Goal: Task Accomplishment & Management: Complete application form

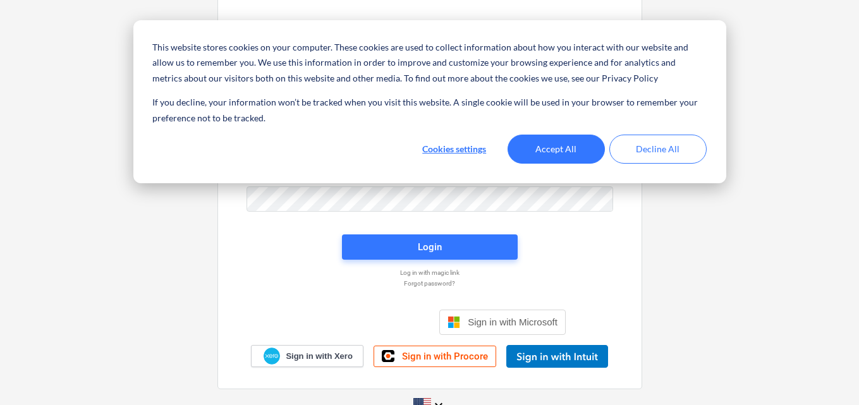
click at [309, 147] on input "email" at bounding box center [430, 147] width 367 height 25
drag, startPoint x: 308, startPoint y: 147, endPoint x: 659, endPoint y: 154, distance: 351.6
click at [659, 154] on button "Decline All" at bounding box center [657, 149] width 97 height 29
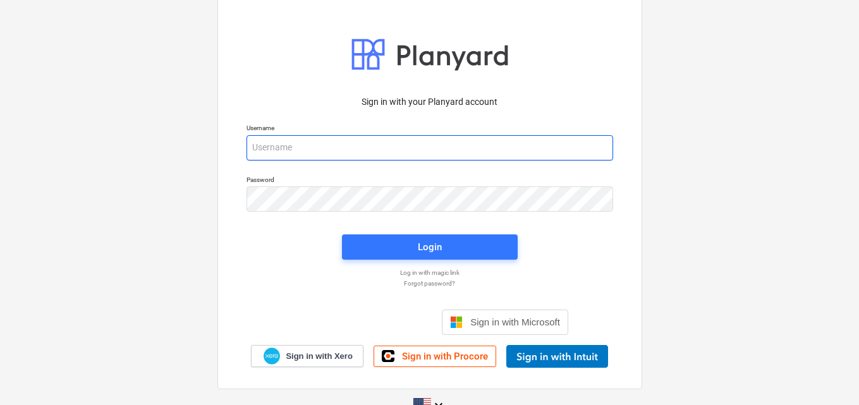
click at [303, 149] on input "email" at bounding box center [430, 147] width 367 height 25
paste input "[EMAIL_ADDRESS][DOMAIN_NAME]"
type input "[EMAIL_ADDRESS][DOMAIN_NAME]"
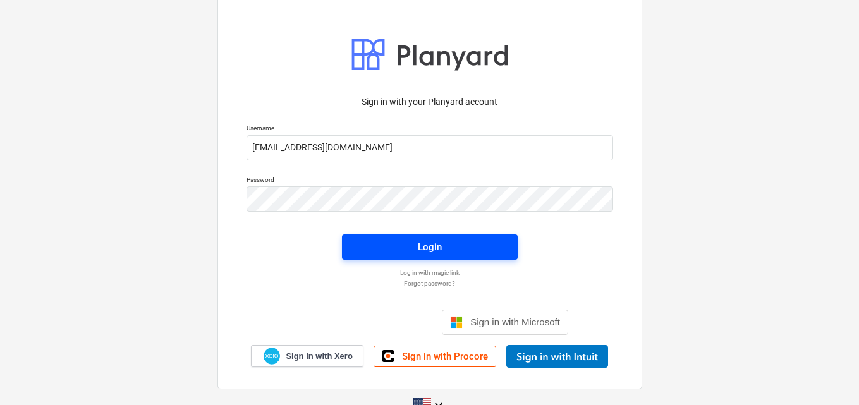
drag, startPoint x: 416, startPoint y: 250, endPoint x: 412, endPoint y: 235, distance: 15.8
click at [412, 235] on button "Login" at bounding box center [430, 247] width 176 height 25
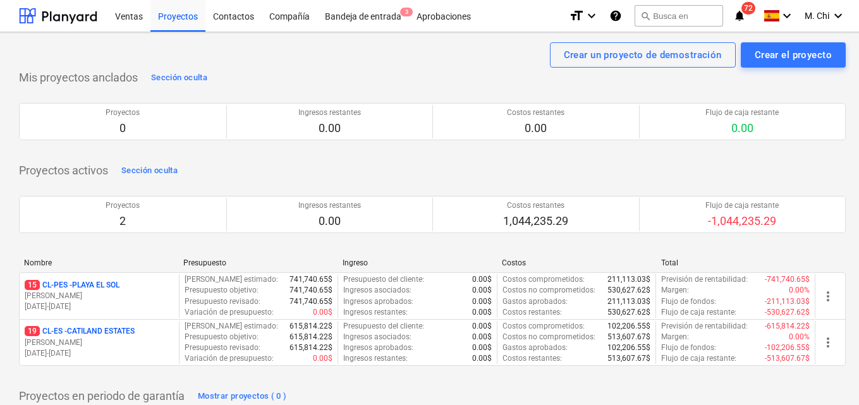
click at [108, 287] on p "15 CL-PES - [GEOGRAPHIC_DATA]" at bounding box center [72, 285] width 95 height 11
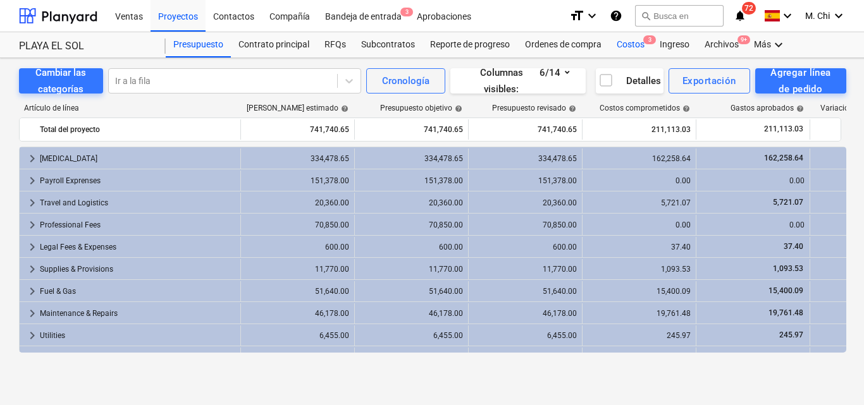
click at [639, 41] on div "Costos 3" at bounding box center [630, 44] width 43 height 25
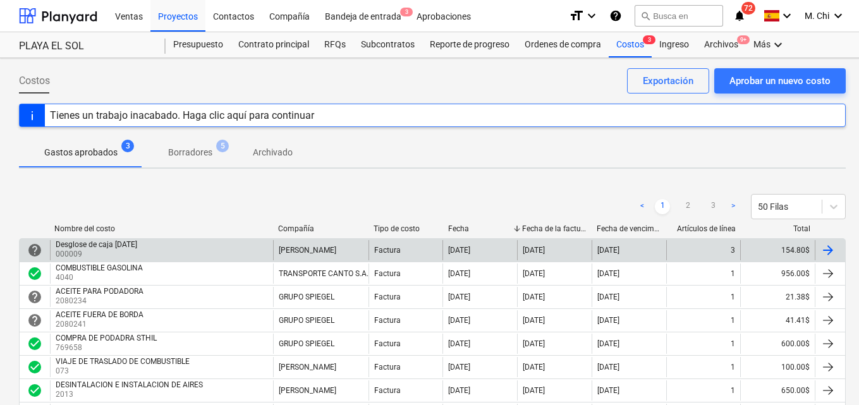
click at [828, 248] on div at bounding box center [828, 250] width 15 height 15
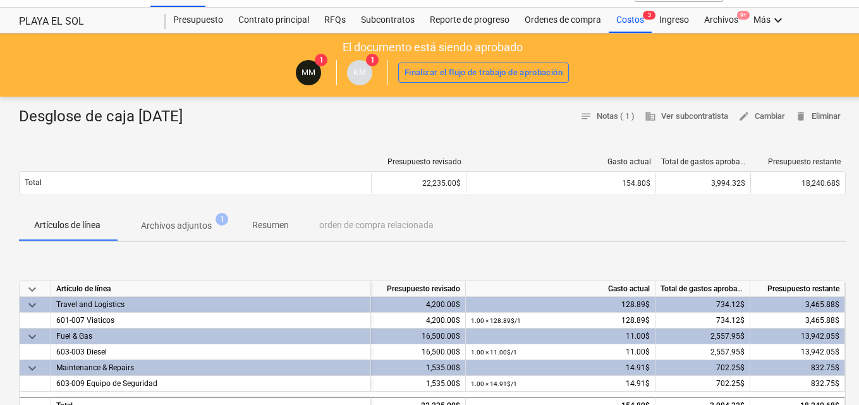
scroll to position [190, 0]
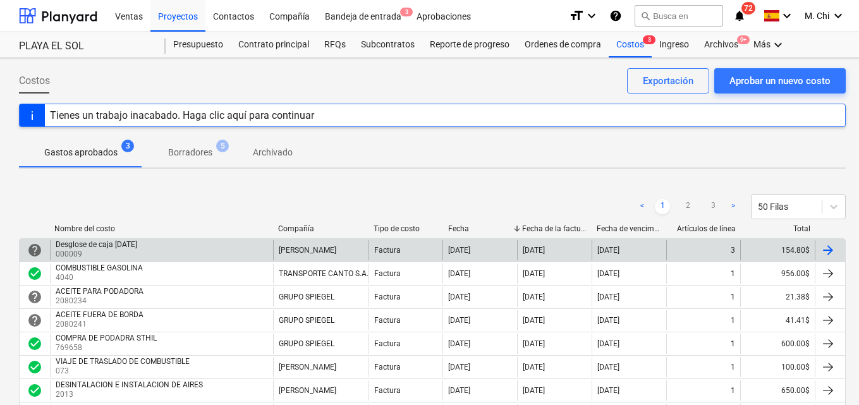
click at [828, 253] on div at bounding box center [828, 250] width 15 height 15
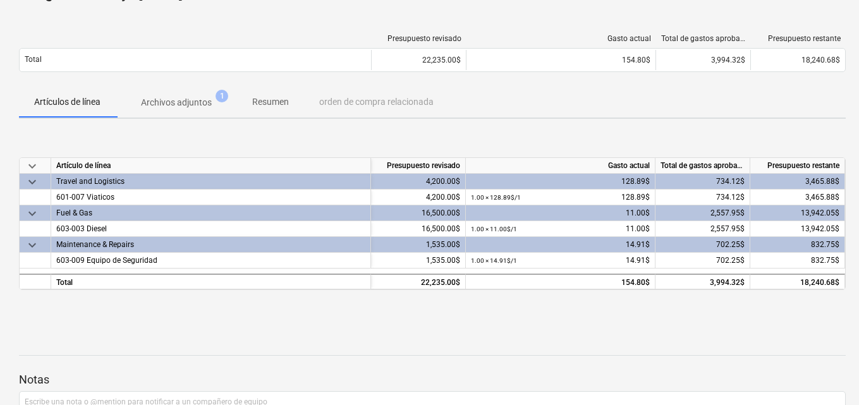
scroll to position [190, 0]
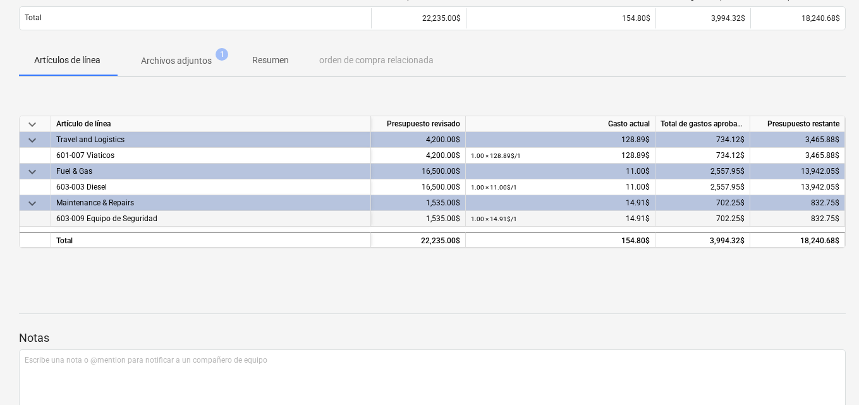
click at [119, 214] on span "603-009 Equipo de Seguridad" at bounding box center [106, 218] width 101 height 9
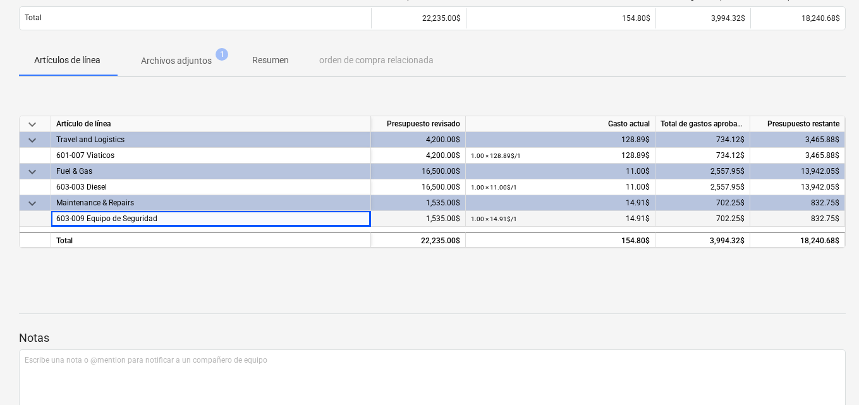
click at [102, 222] on span "603-009 Equipo de Seguridad" at bounding box center [106, 218] width 101 height 9
click at [813, 223] on span "832.75$" at bounding box center [825, 218] width 28 height 9
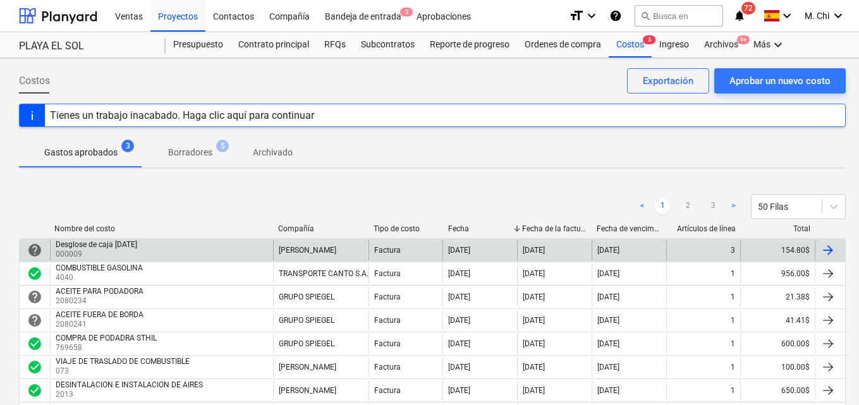
click at [72, 240] on div "help Desglose de caja [DATE] 000009 [PERSON_NAME] Factura [DATE] [DATE] [DATE] …" at bounding box center [432, 249] width 827 height 23
click at [825, 250] on div at bounding box center [828, 250] width 15 height 15
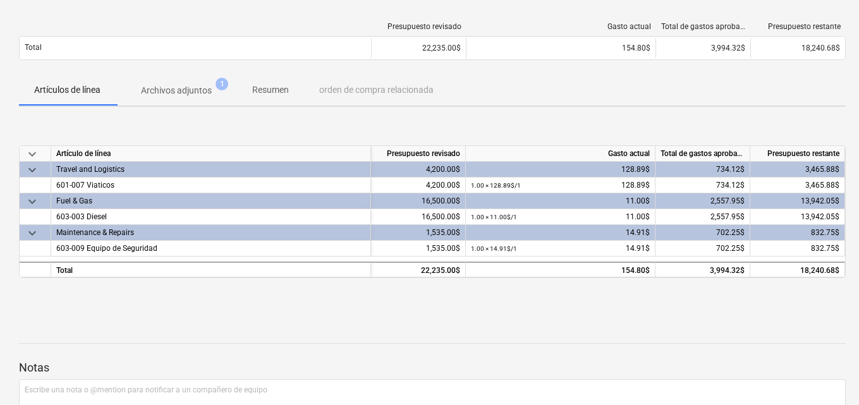
scroll to position [190, 0]
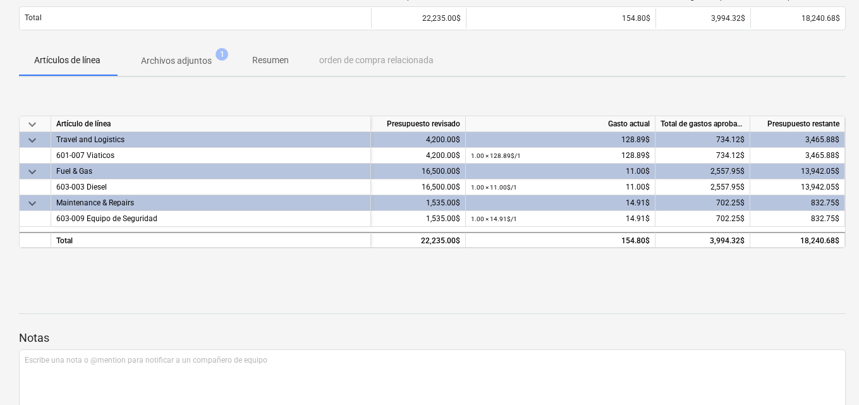
click at [834, 206] on div "832.75$" at bounding box center [797, 203] width 95 height 16
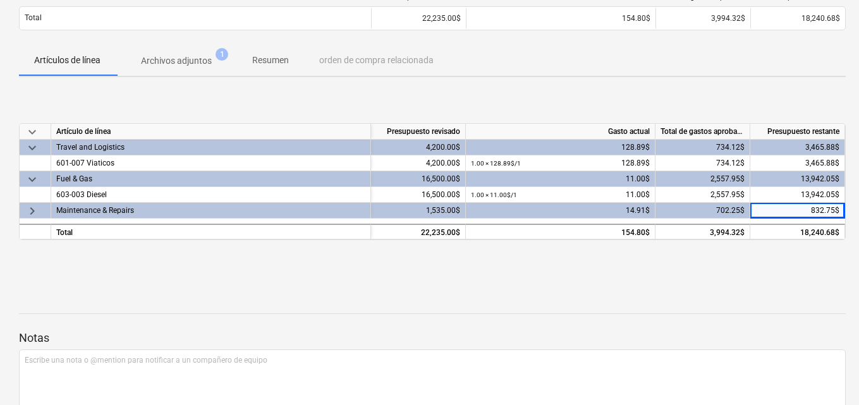
click at [67, 208] on div "Maintenance & Repairs" at bounding box center [210, 210] width 309 height 15
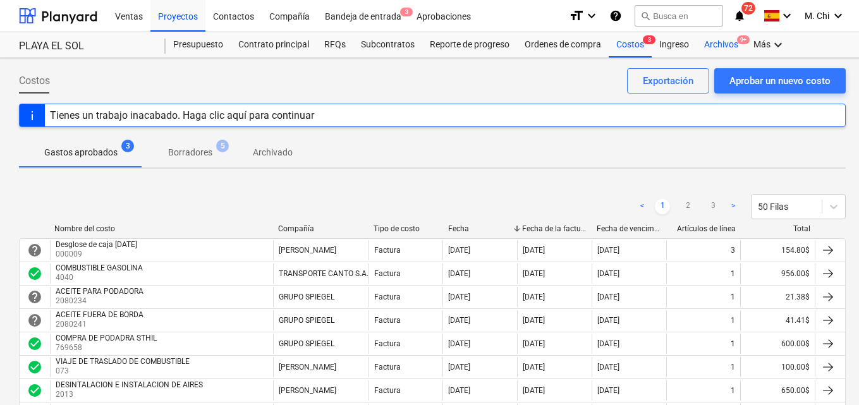
click at [719, 45] on div "Archivos 9+" at bounding box center [721, 44] width 49 height 25
click at [395, 15] on div "Bandeja de entrada 3" at bounding box center [363, 15] width 92 height 32
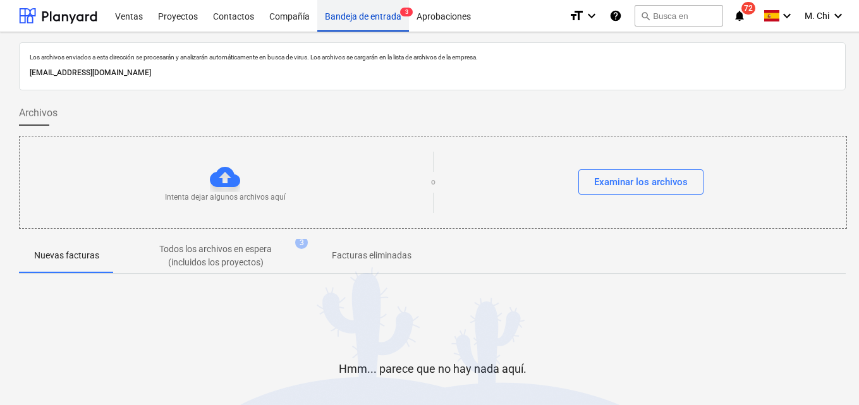
click at [366, 15] on div "Bandeja de entrada 3" at bounding box center [363, 15] width 92 height 32
click at [456, 21] on div "Aprobaciones" at bounding box center [444, 15] width 70 height 32
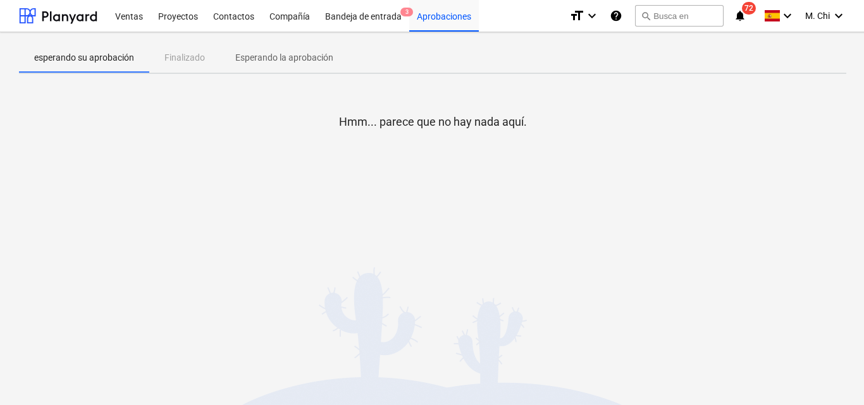
click at [740, 12] on icon "notifications" at bounding box center [739, 15] width 13 height 15
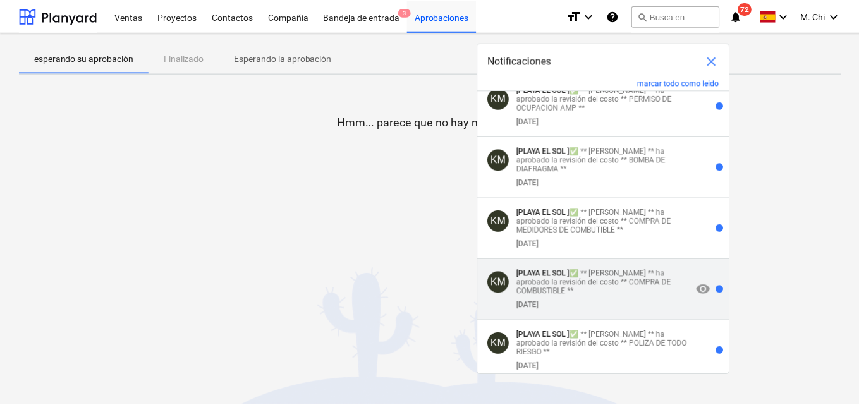
scroll to position [569, 0]
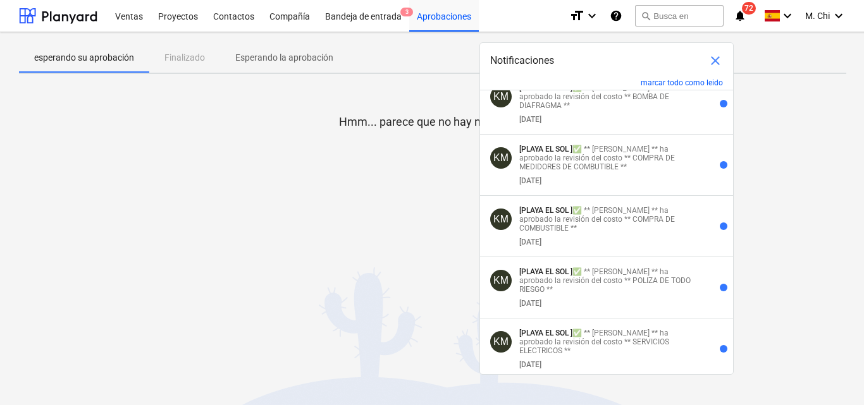
click at [155, 169] on div at bounding box center [432, 167] width 827 height 25
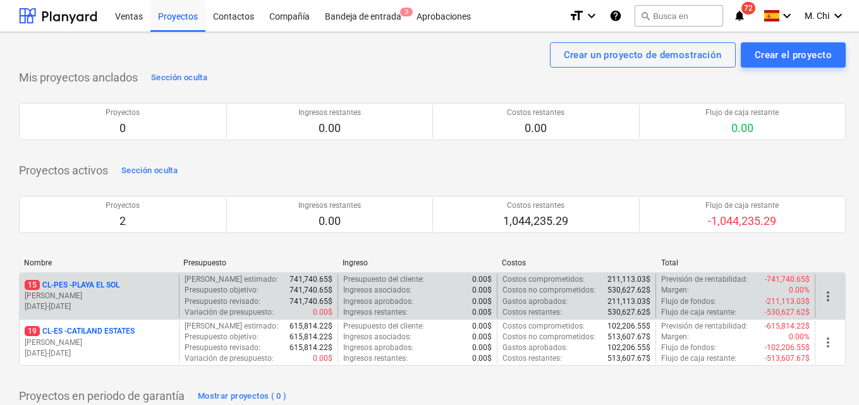
scroll to position [62, 0]
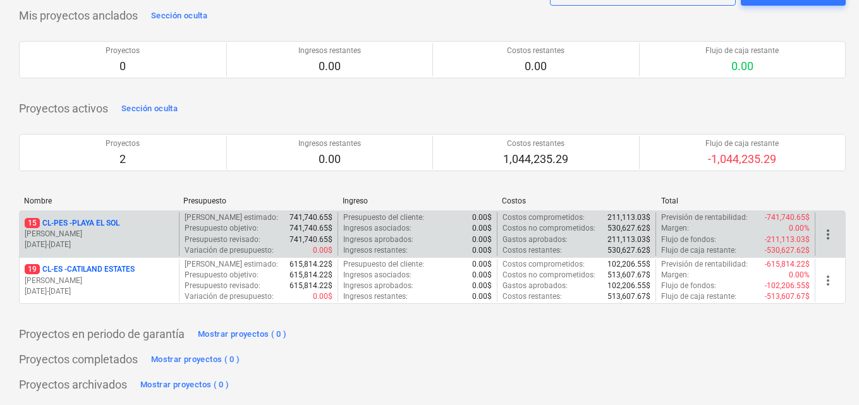
click at [110, 229] on p "[PERSON_NAME]" at bounding box center [99, 234] width 149 height 11
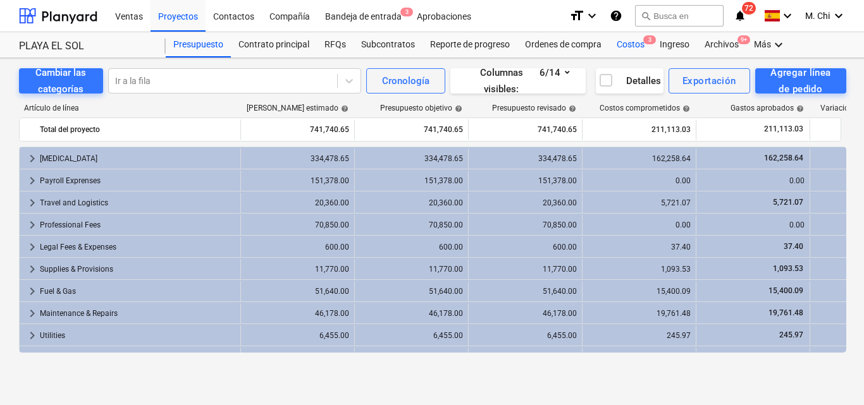
click at [636, 41] on div "Costos 3" at bounding box center [630, 44] width 43 height 25
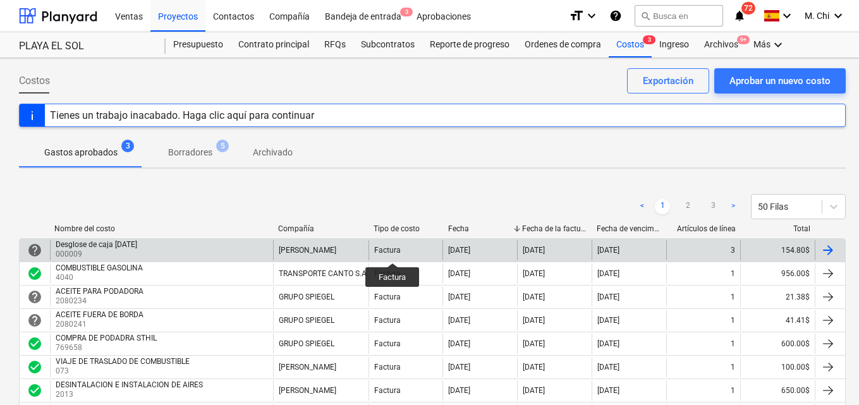
click at [393, 252] on div "Factura" at bounding box center [387, 250] width 27 height 9
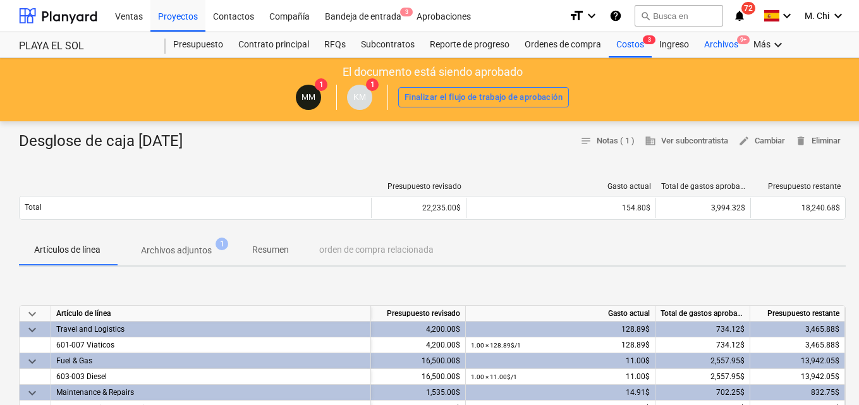
click at [725, 43] on div "Archivos 9+" at bounding box center [721, 44] width 49 height 25
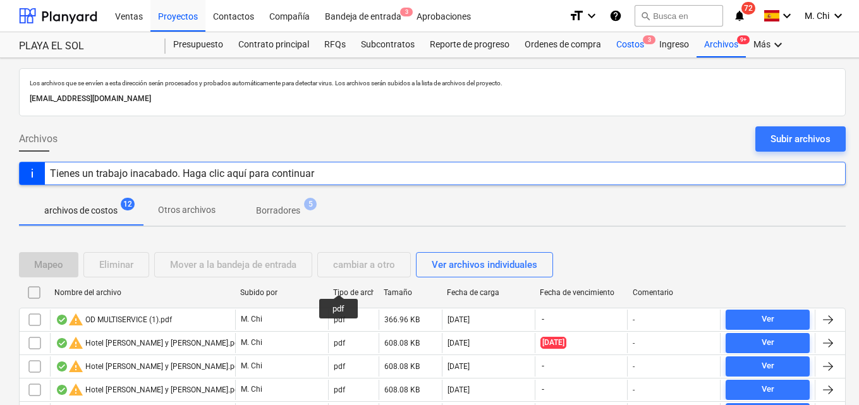
click at [634, 48] on div "Costos 3" at bounding box center [630, 44] width 43 height 25
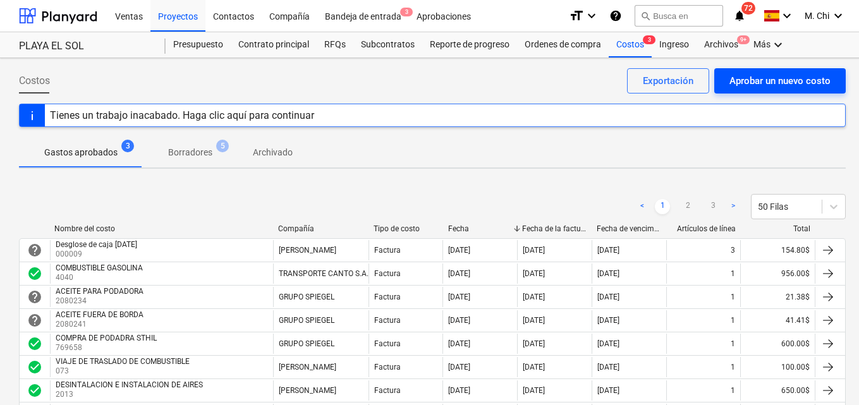
click at [781, 83] on div "Aprobar un nuevo costo" at bounding box center [780, 81] width 101 height 16
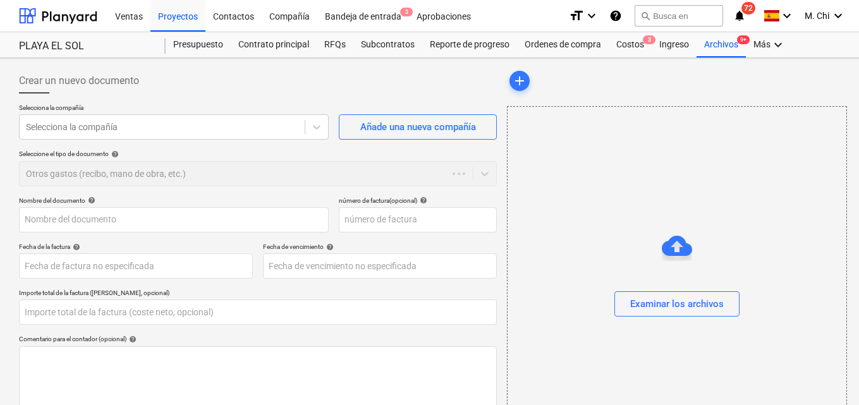
type input "0.00"
click at [239, 121] on div at bounding box center [162, 127] width 272 height 13
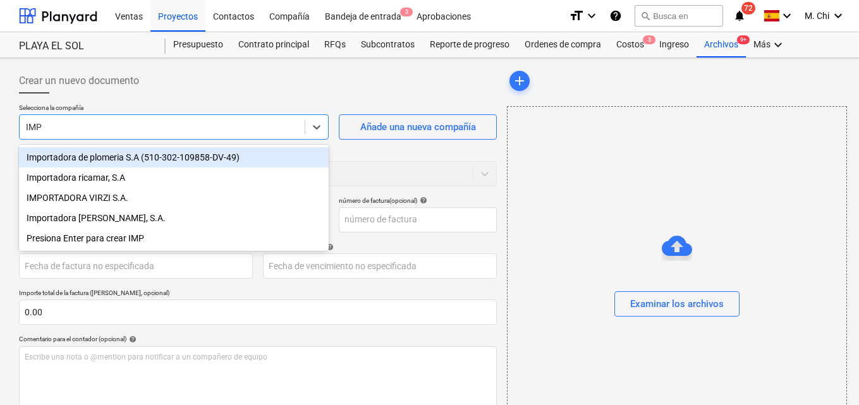
type input "IMPO"
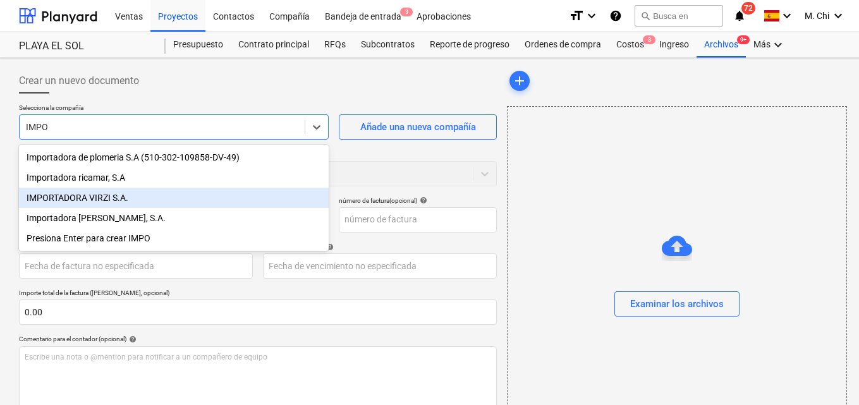
click at [90, 204] on div "IMPORTADORA VIRZI S.A." at bounding box center [174, 198] width 310 height 20
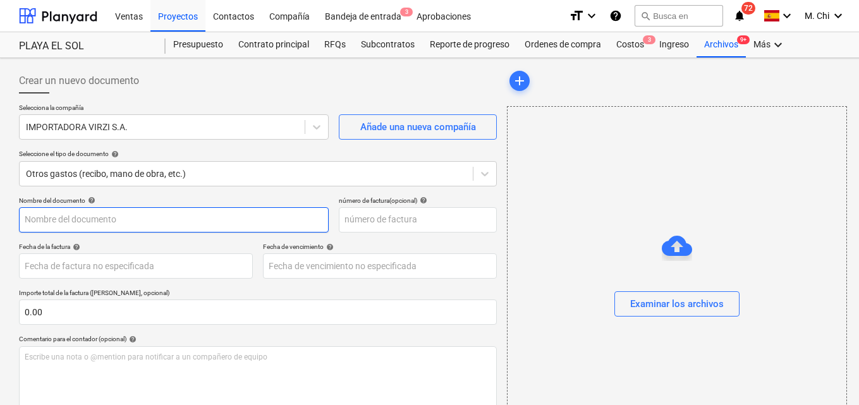
click at [102, 217] on input "text" at bounding box center [174, 219] width 310 height 25
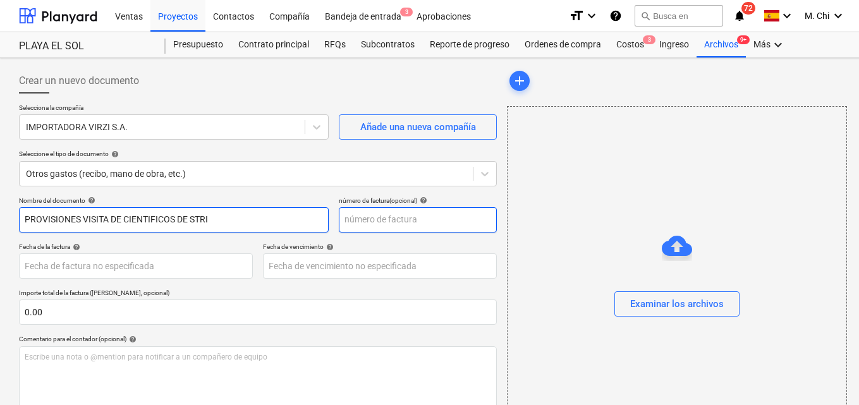
type input "PROVISIONES VISITA DE CIENTIFICOS DE STRI"
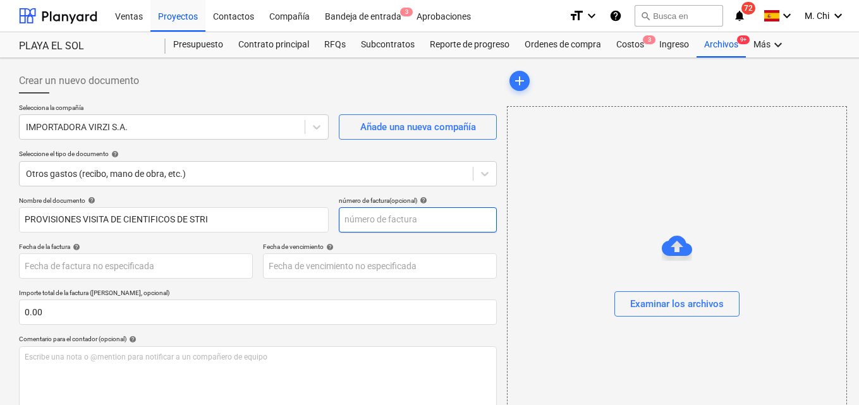
click at [372, 216] on input "text" at bounding box center [418, 219] width 158 height 25
type input "142908"
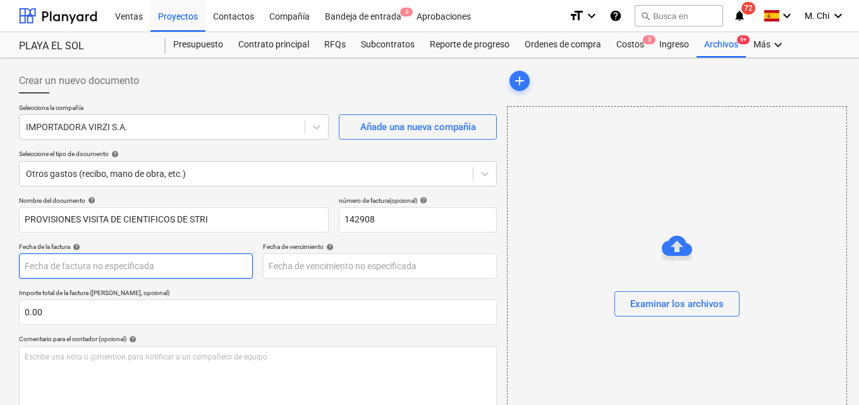
click at [57, 266] on body "Ventas Proyectos Contactos Compañía Bandeja de entrada 3 Aprobaciones format_si…" at bounding box center [429, 202] width 859 height 405
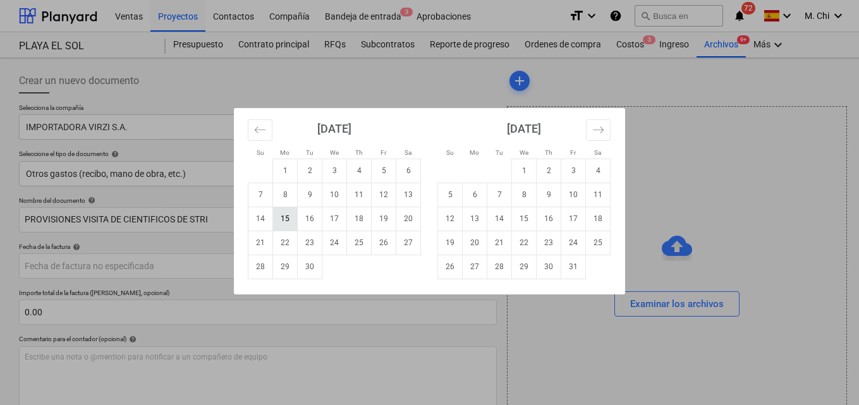
click at [290, 221] on td "15" at bounding box center [285, 219] width 25 height 24
type input "15 Sep 2025"
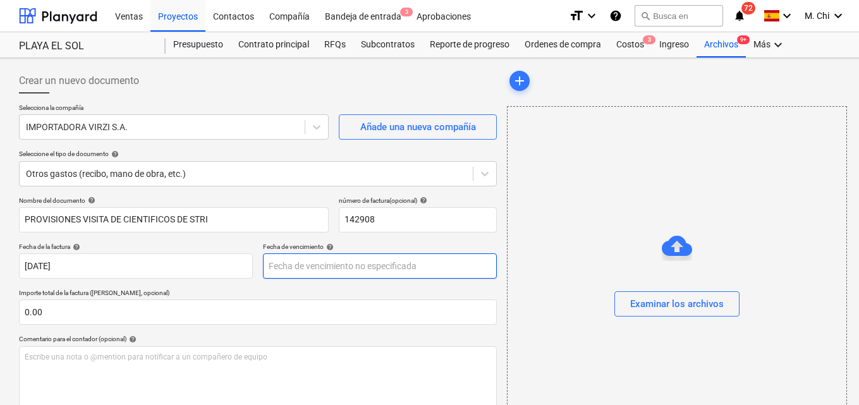
click at [313, 268] on body "Ventas Proyectos Contactos Compañía Bandeja de entrada 3 Aprobaciones format_si…" at bounding box center [429, 202] width 859 height 405
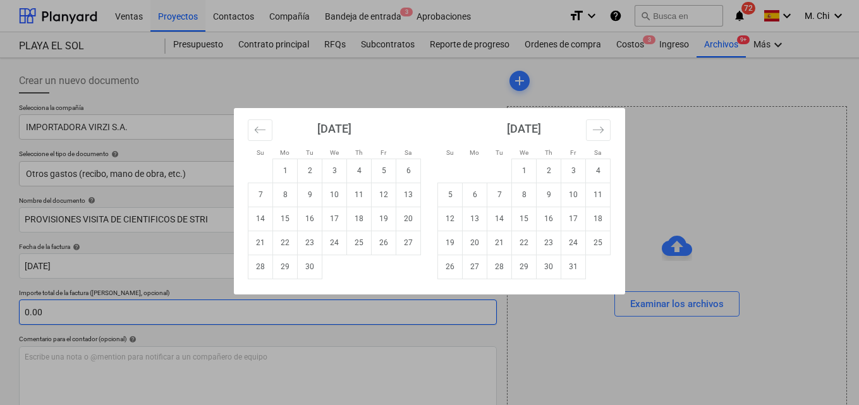
drag, startPoint x: 285, startPoint y: 217, endPoint x: 91, endPoint y: 306, distance: 213.6
click at [281, 216] on td "15" at bounding box center [285, 219] width 25 height 24
type input "15 Sep 2025"
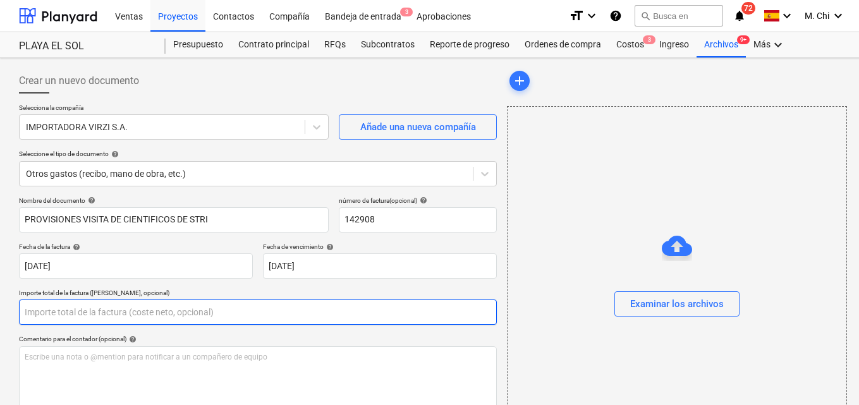
click at [84, 310] on input "text" at bounding box center [258, 312] width 478 height 25
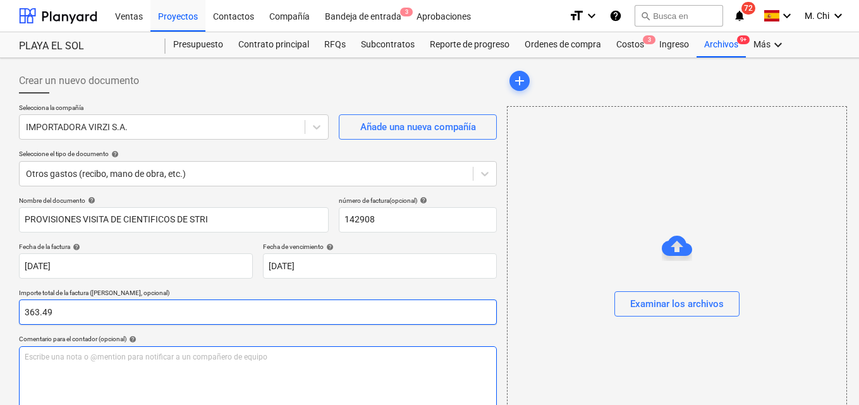
type input "363.49"
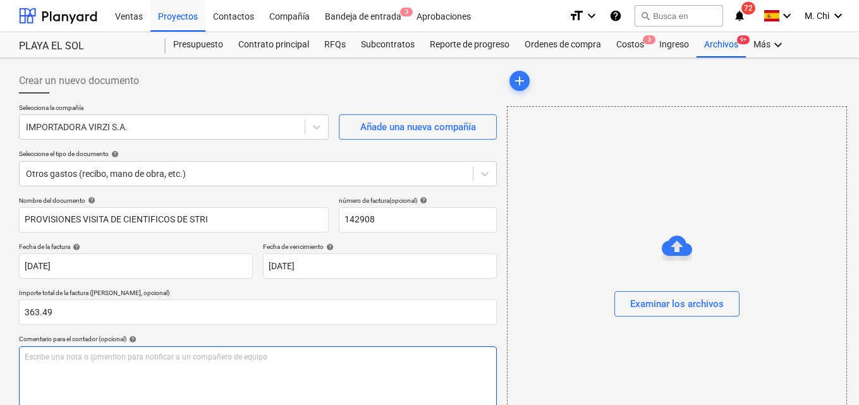
click at [105, 367] on div "Escribe una nota o @mention para notificar a un compañero de equipo ﻿" at bounding box center [258, 383] width 478 height 75
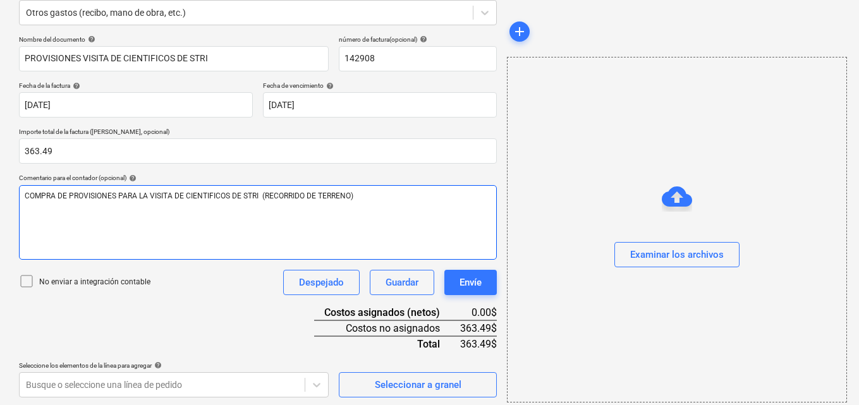
scroll to position [164, 0]
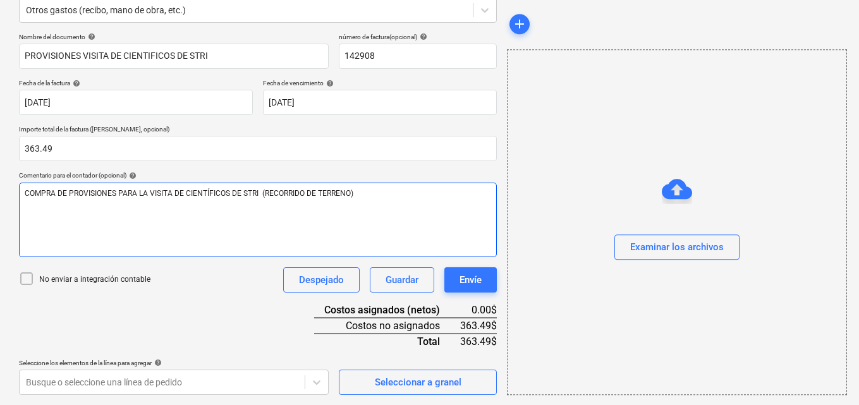
click at [393, 190] on p "COMPRA DE PROVISIONES PARA LA VISITA DE CIENTÍFICOS DE STRI (RECORRIDO DE TERRE…" at bounding box center [258, 193] width 467 height 11
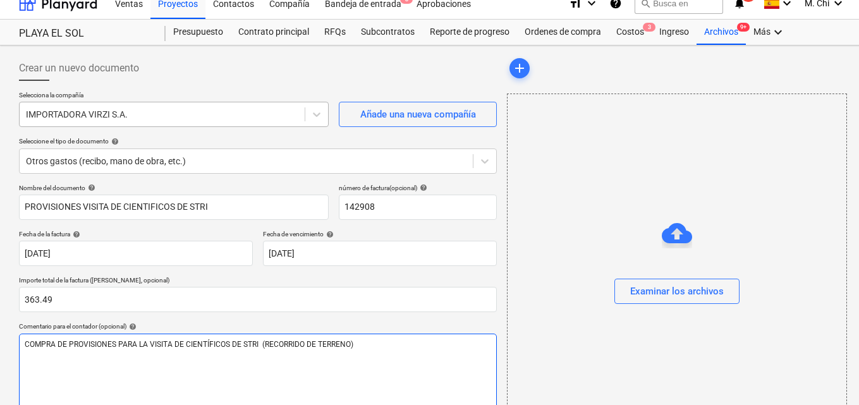
scroll to position [0, 0]
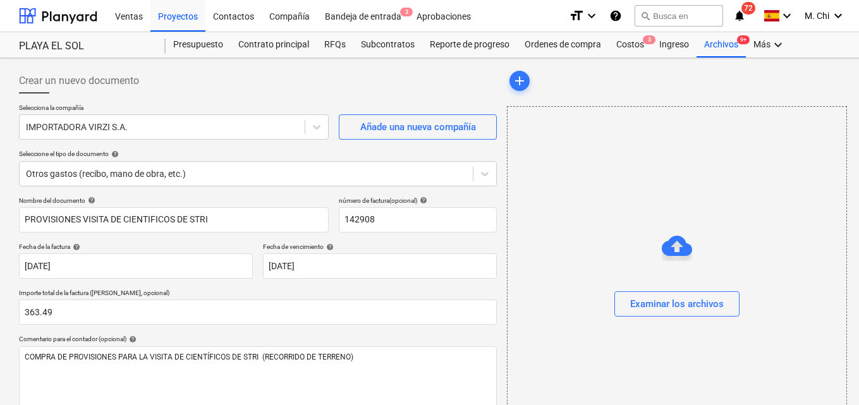
click at [741, 18] on icon "notifications" at bounding box center [739, 15] width 13 height 15
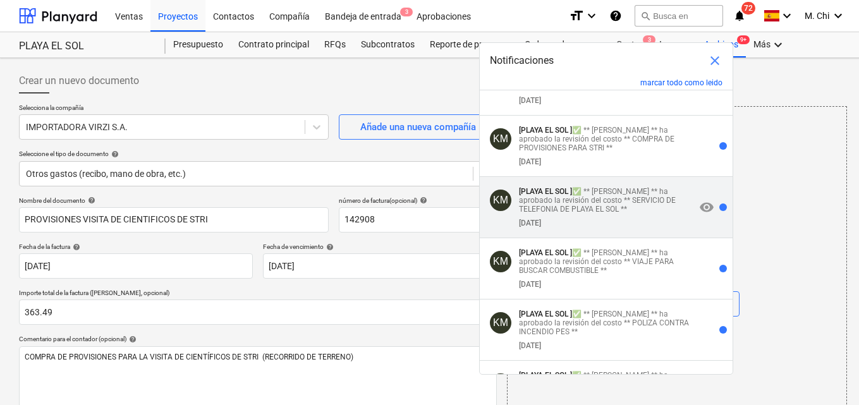
scroll to position [3098, 0]
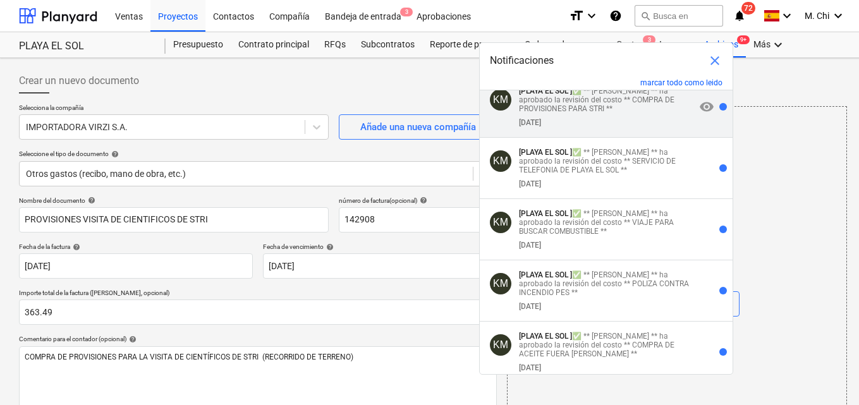
click at [546, 113] on p "[PLAYA EL SOL ] ✅ ** kristin morales ** ha aprobado la revisión del costo ** CO…" at bounding box center [607, 100] width 176 height 27
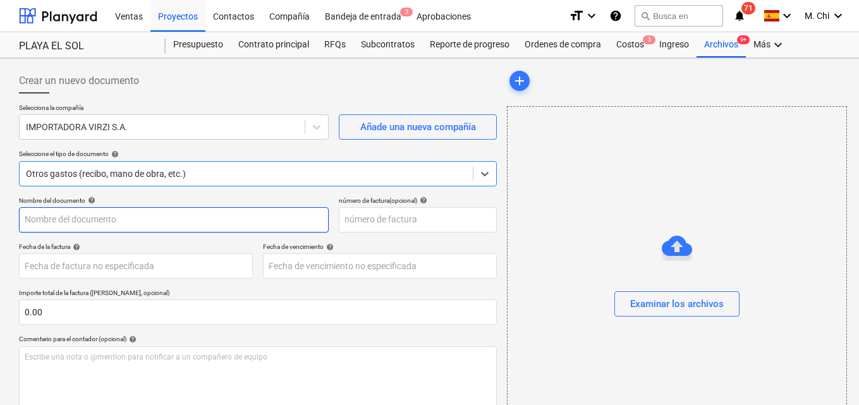
click at [64, 224] on input "text" at bounding box center [174, 219] width 310 height 25
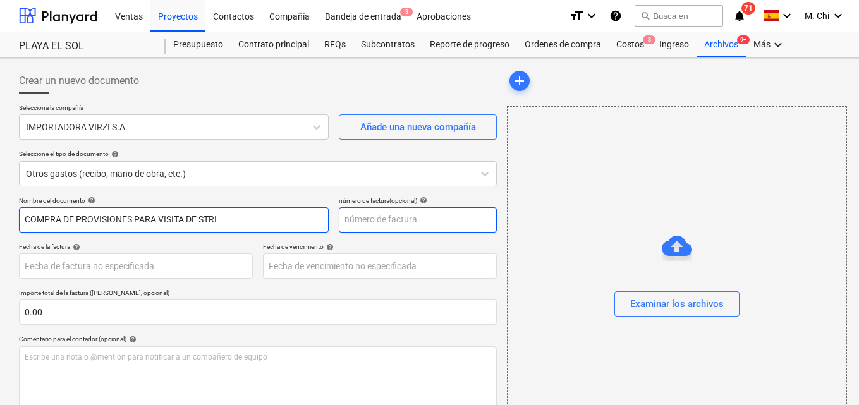
type input "COMPRA DE PROVISIONES PARA VISITA DE STRI"
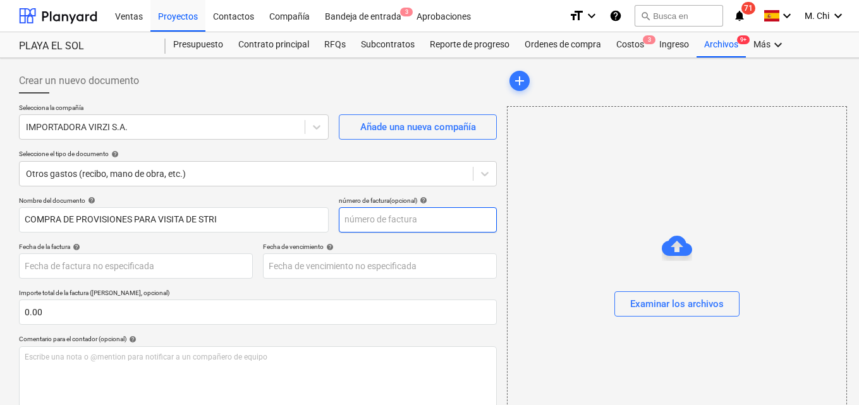
click at [403, 221] on input "text" at bounding box center [418, 219] width 158 height 25
type input "142908"
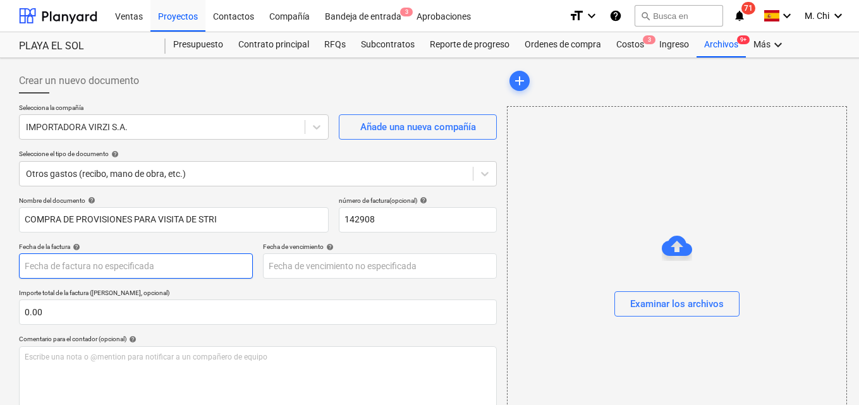
click at [146, 270] on body "Ventas Proyectos Contactos Compañía Bandeja de entrada 3 Aprobaciones format_si…" at bounding box center [429, 202] width 859 height 405
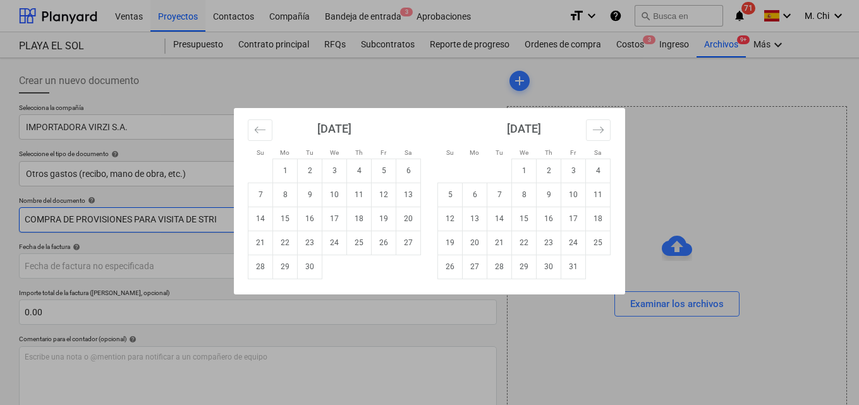
click at [279, 220] on td "15" at bounding box center [285, 219] width 25 height 24
type input "15 Sep 2025"
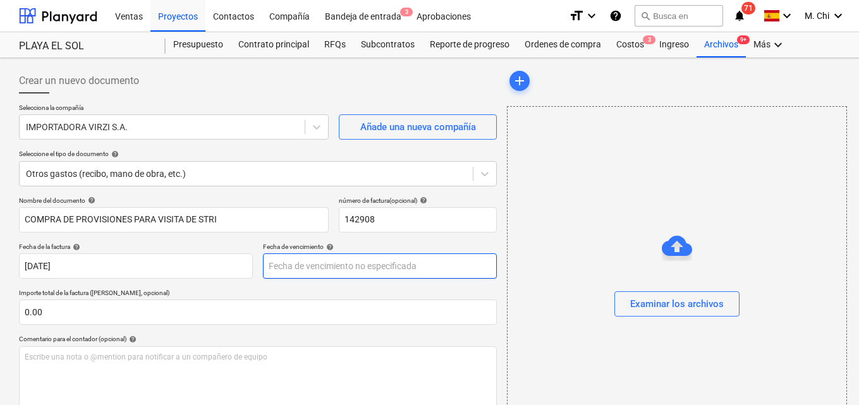
click at [327, 266] on body "Ventas Proyectos Contactos Compañía Bandeja de entrada 3 Aprobaciones format_si…" at bounding box center [429, 202] width 859 height 405
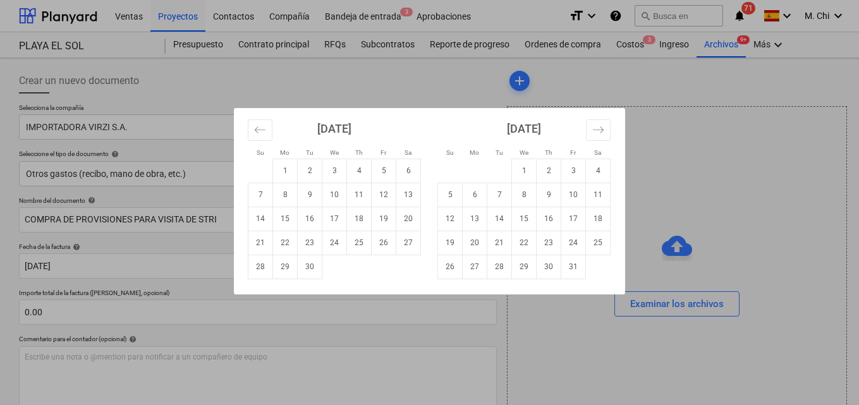
drag, startPoint x: 287, startPoint y: 214, endPoint x: 180, endPoint y: 290, distance: 131.6
click at [285, 217] on td "15" at bounding box center [285, 219] width 25 height 24
type input "15 Sep 2025"
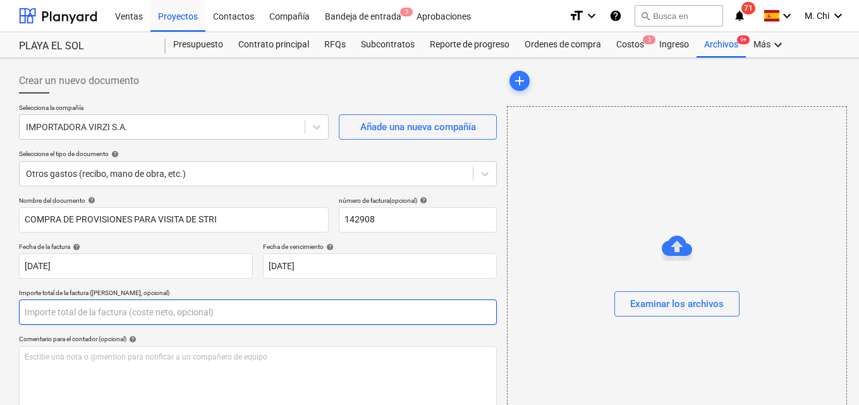
click at [78, 310] on input "text" at bounding box center [258, 312] width 478 height 25
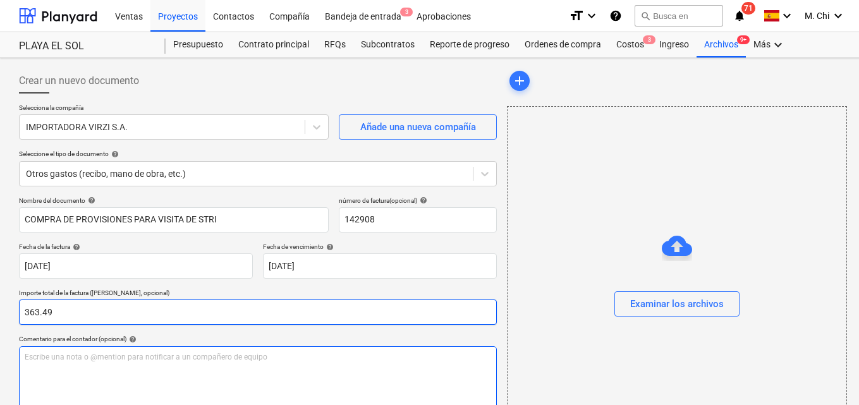
type input "363.49"
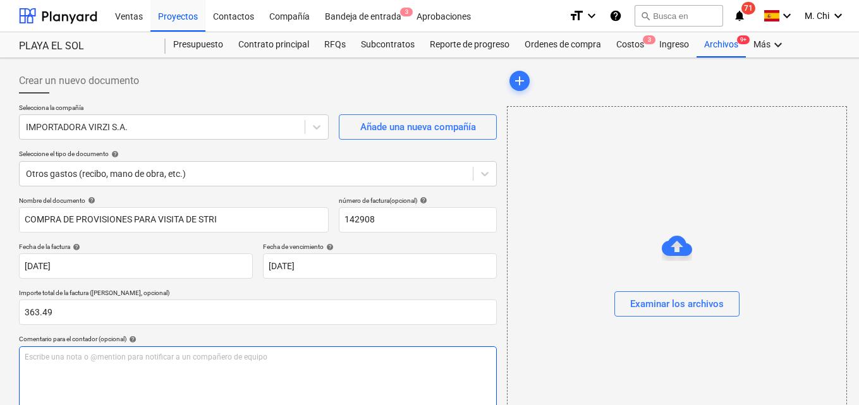
click at [69, 366] on div "Escribe una nota o @mention para notificar a un compañero de equipo ﻿" at bounding box center [258, 383] width 478 height 75
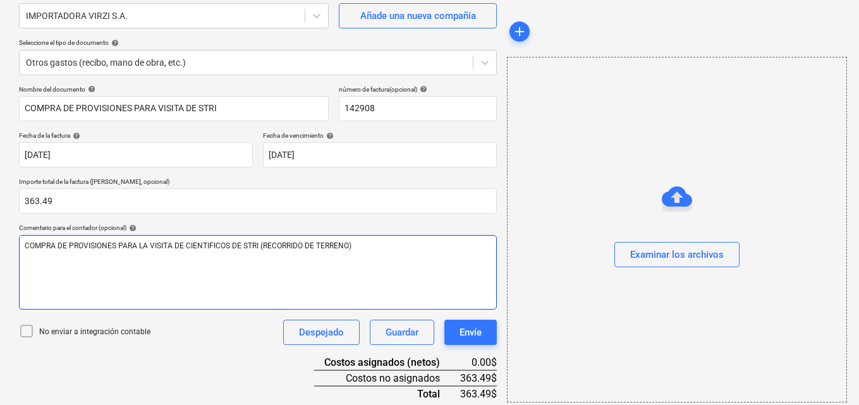
scroll to position [164, 0]
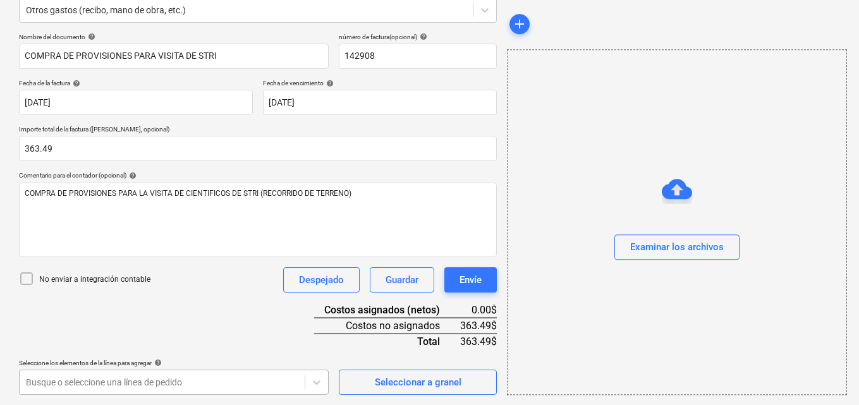
click at [70, 242] on body "Ventas Proyectos Contactos Compañía Bandeja de entrada 3 Aprobaciones format_si…" at bounding box center [429, 38] width 859 height 405
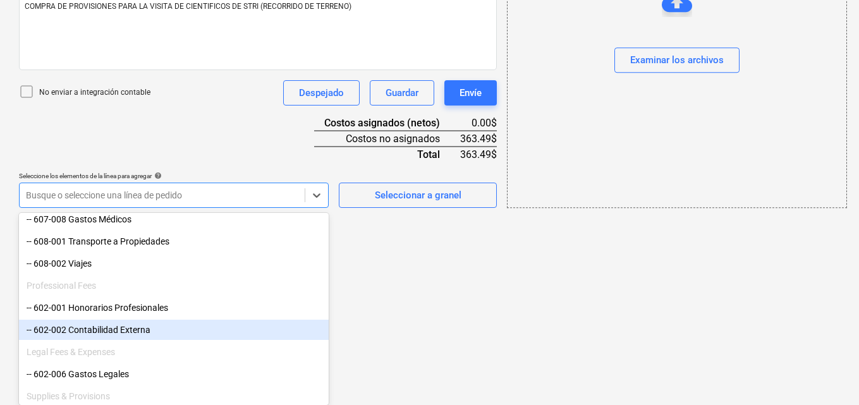
scroll to position [379, 0]
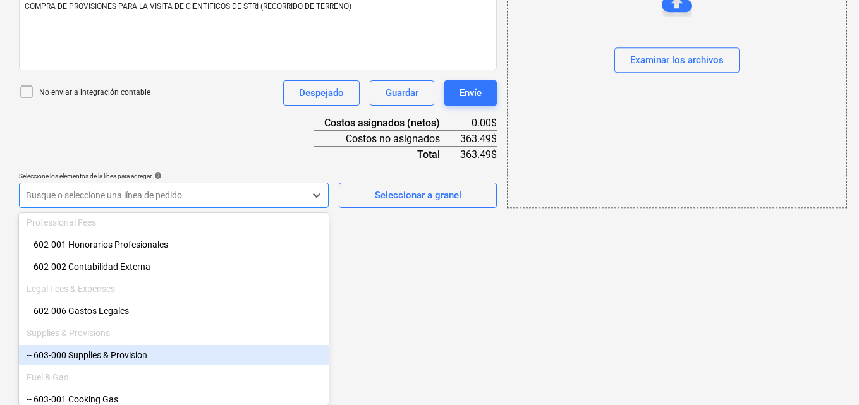
click at [61, 360] on div "-- 603-000 Supplies & Provision" at bounding box center [174, 355] width 310 height 20
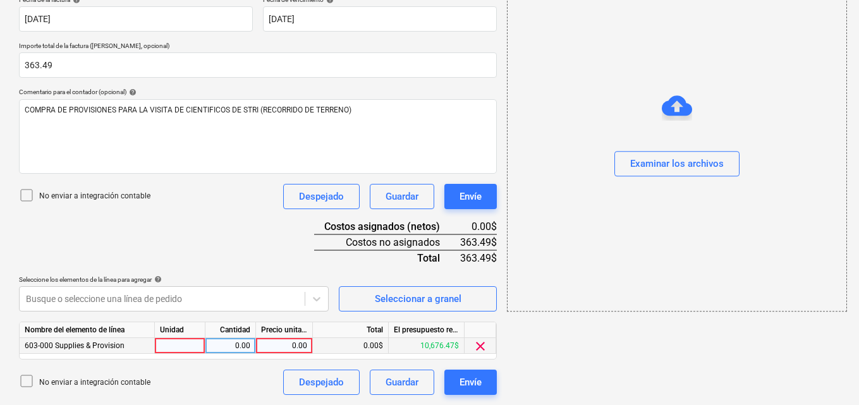
click at [181, 345] on div at bounding box center [180, 346] width 51 height 16
type input "1"
click at [236, 348] on div "0.00" at bounding box center [231, 346] width 40 height 16
type input "1"
click at [279, 347] on div "0.00" at bounding box center [284, 346] width 46 height 16
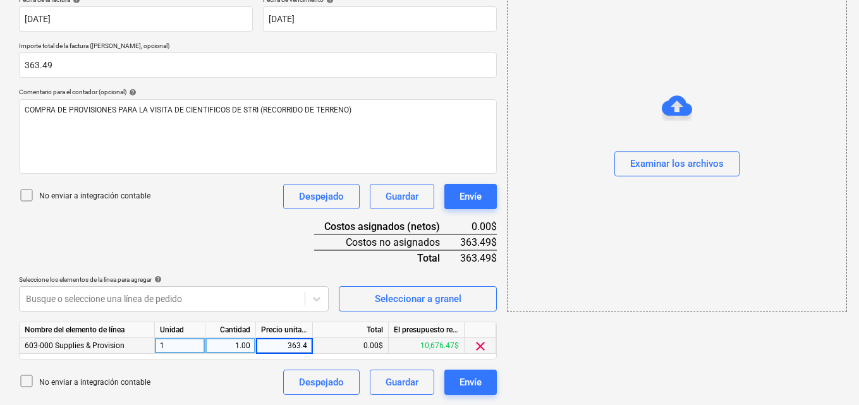
type input "363.49"
click at [730, 360] on div "add Examinar los archivos" at bounding box center [676, 108] width 349 height 584
drag, startPoint x: 498, startPoint y: 286, endPoint x: 300, endPoint y: 430, distance: 244.3
click at [592, 345] on div "add Examinar los archivos" at bounding box center [676, 108] width 349 height 584
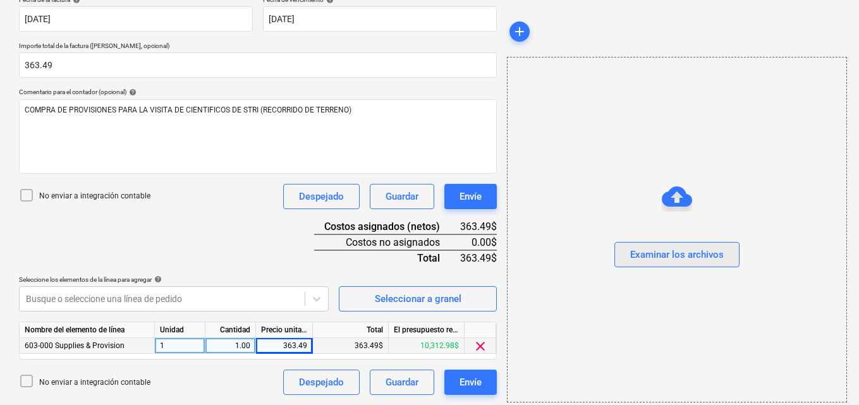
scroll to position [121, 0]
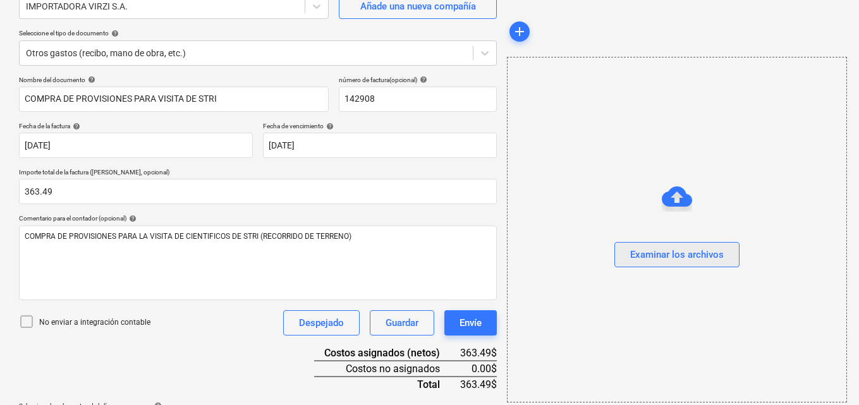
click at [687, 262] on div "Examinar los archivos" at bounding box center [677, 255] width 94 height 16
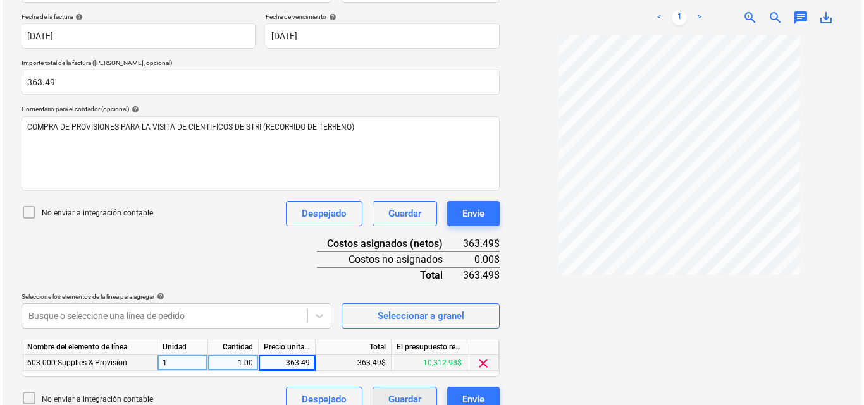
scroll to position [247, 0]
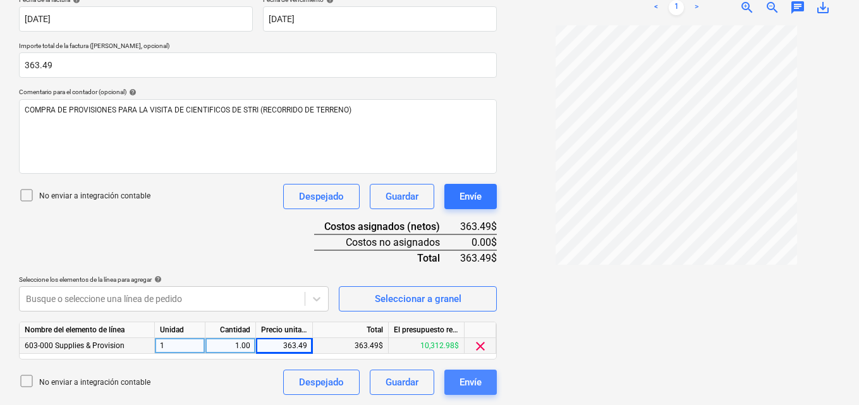
click at [491, 381] on button "Envíe" at bounding box center [470, 382] width 52 height 25
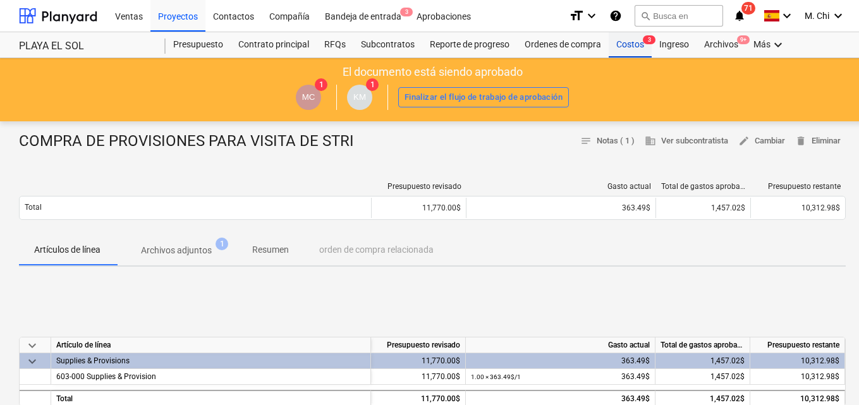
click at [638, 46] on div "Costos 3" at bounding box center [630, 44] width 43 height 25
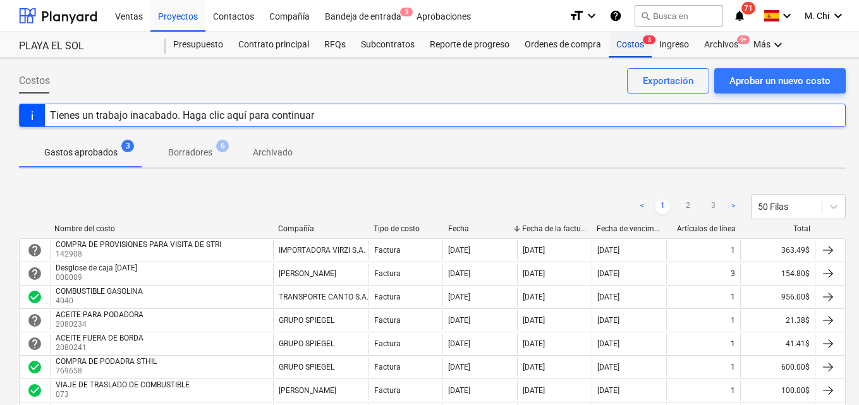
click at [637, 45] on div "Costos 3" at bounding box center [630, 44] width 43 height 25
click at [632, 51] on div "Costos 3" at bounding box center [630, 44] width 43 height 25
click at [767, 80] on div "Aprobar un nuevo costo" at bounding box center [780, 81] width 101 height 16
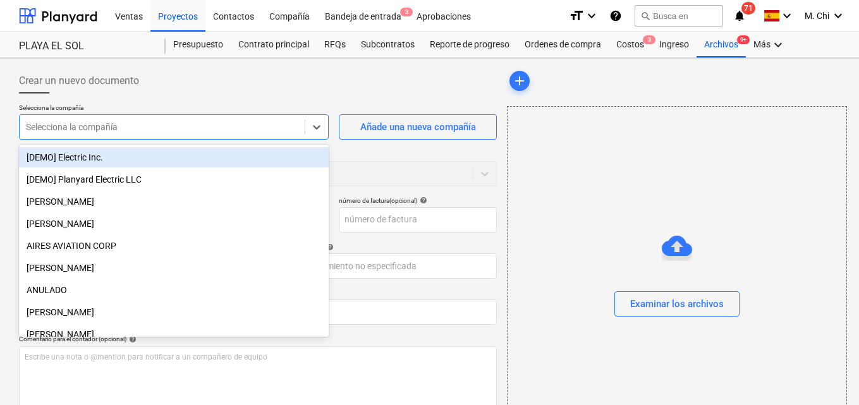
click at [150, 134] on div "Selecciona la compañía" at bounding box center [162, 127] width 285 height 18
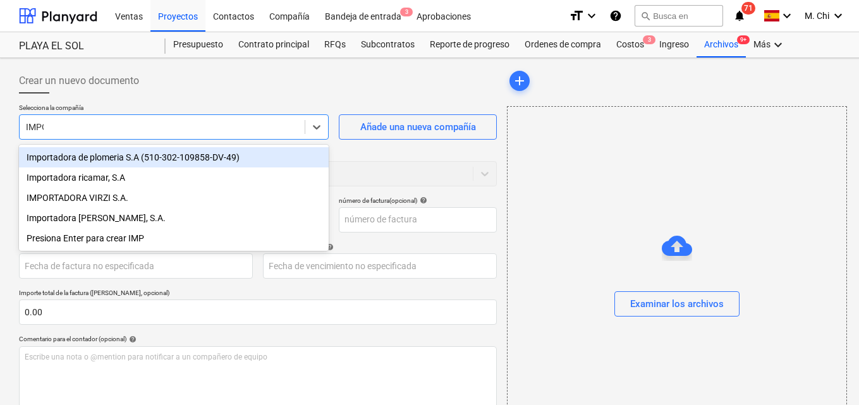
type input "IMPOR"
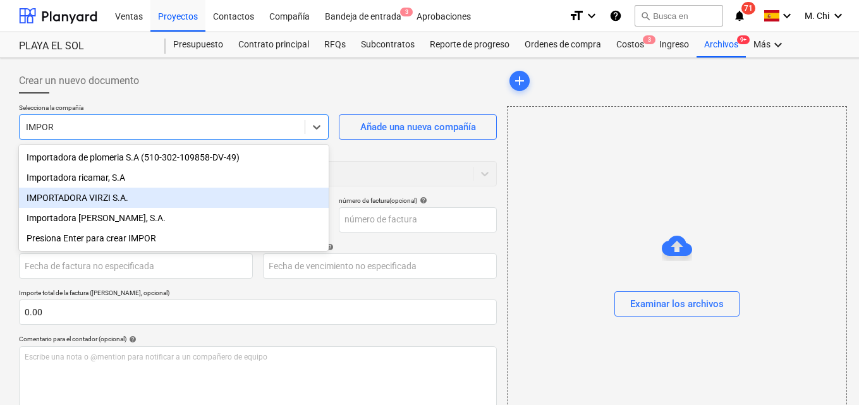
click at [108, 194] on div "IMPORTADORA VIRZI S.A." at bounding box center [174, 198] width 310 height 20
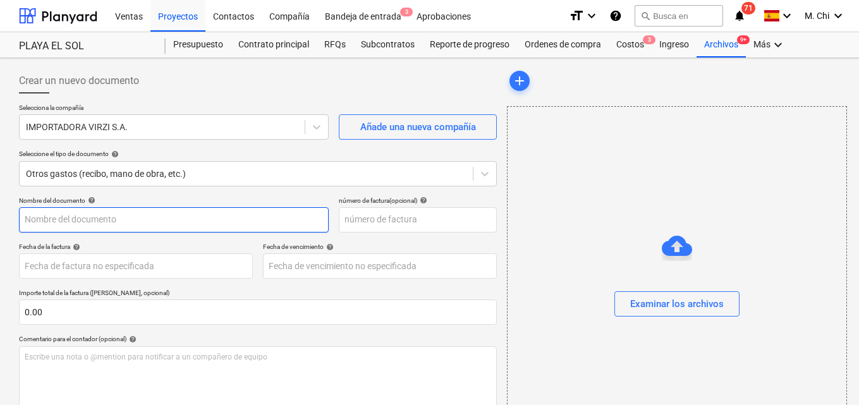
click at [51, 219] on input "text" at bounding box center [174, 219] width 310 height 25
type input "PROVISIONES STRI"
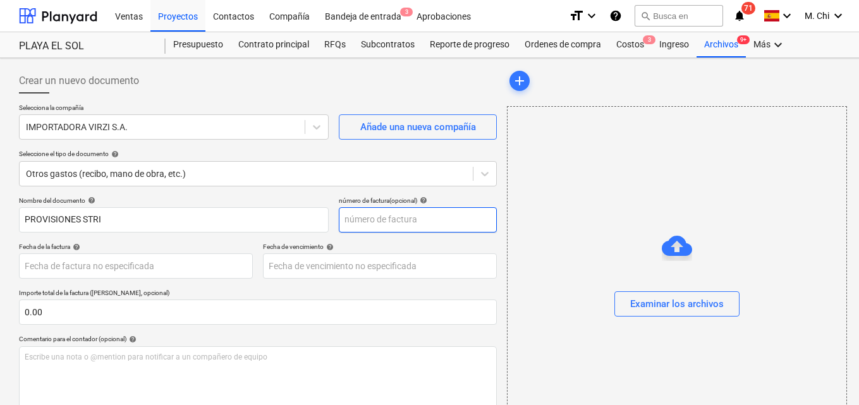
click at [362, 221] on input "text" at bounding box center [418, 219] width 158 height 25
type input "142910"
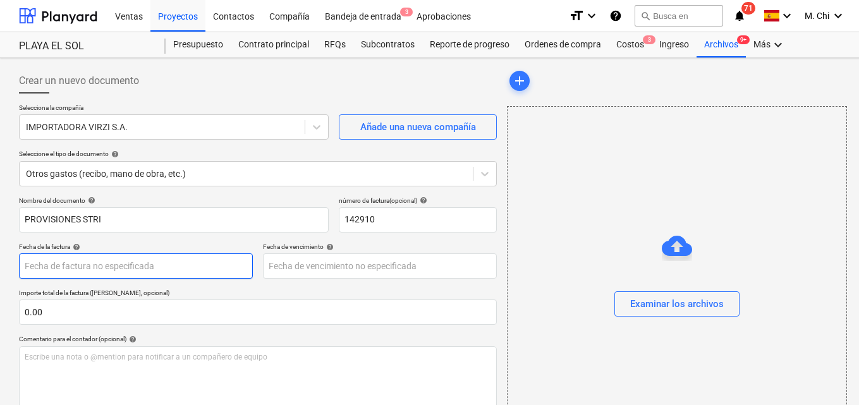
click at [92, 260] on body "Ventas Proyectos Contactos Compañía Bandeja de entrada 3 Aprobaciones format_si…" at bounding box center [429, 202] width 859 height 405
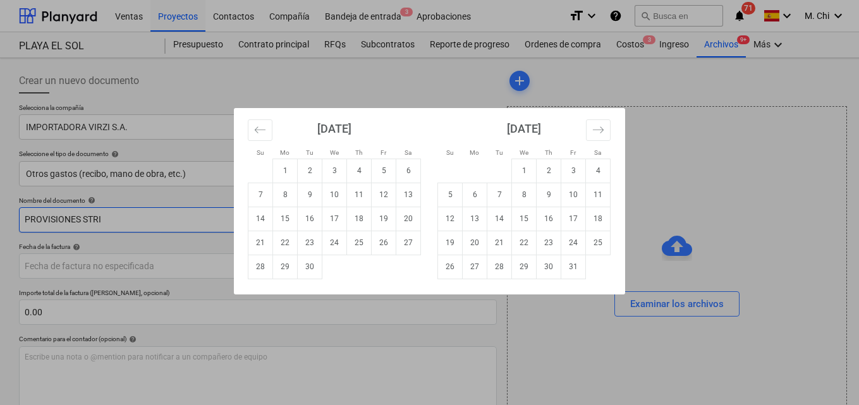
drag, startPoint x: 286, startPoint y: 221, endPoint x: 273, endPoint y: 222, distance: 12.7
click at [279, 221] on td "15" at bounding box center [285, 219] width 25 height 24
type input "15 Sep 2025"
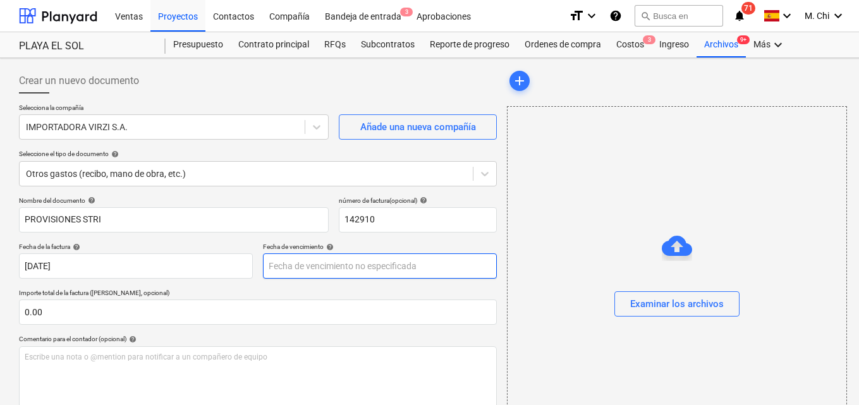
click at [294, 262] on body "Ventas Proyectos Contactos Compañía Bandeja de entrada 3 Aprobaciones format_si…" at bounding box center [429, 202] width 859 height 405
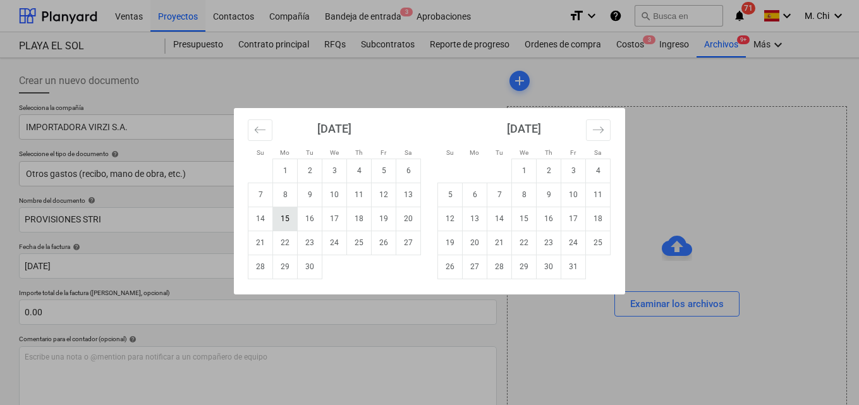
click at [279, 217] on td "15" at bounding box center [285, 219] width 25 height 24
type input "15 Sep 2025"
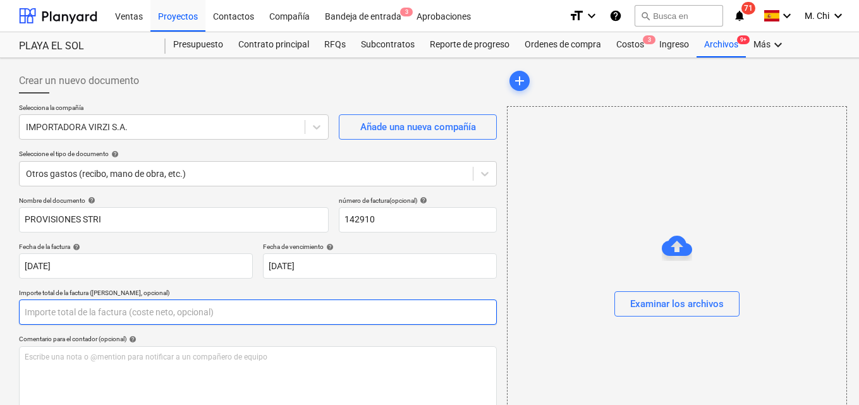
drag, startPoint x: 78, startPoint y: 317, endPoint x: 73, endPoint y: 312, distance: 6.7
click at [73, 312] on input "text" at bounding box center [258, 312] width 478 height 25
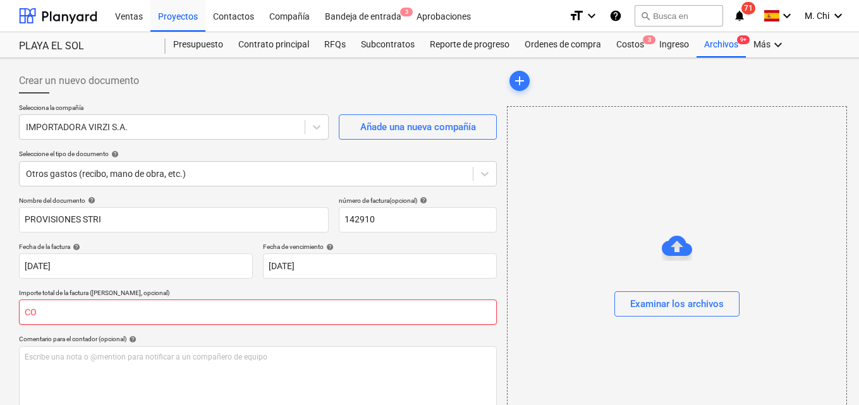
type input "C"
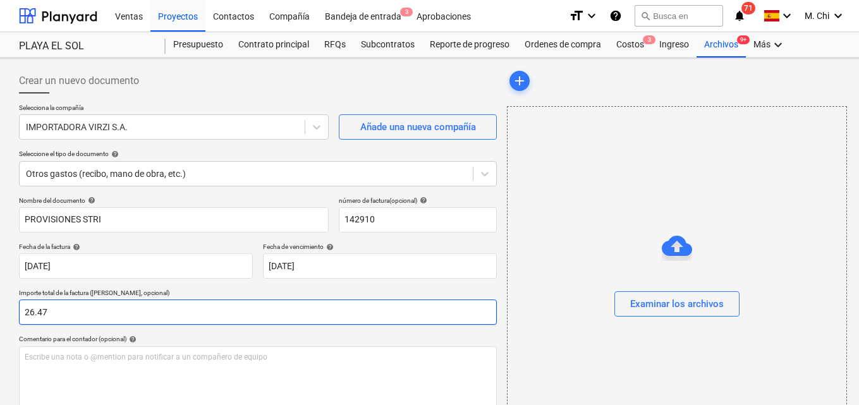
type input "26.47"
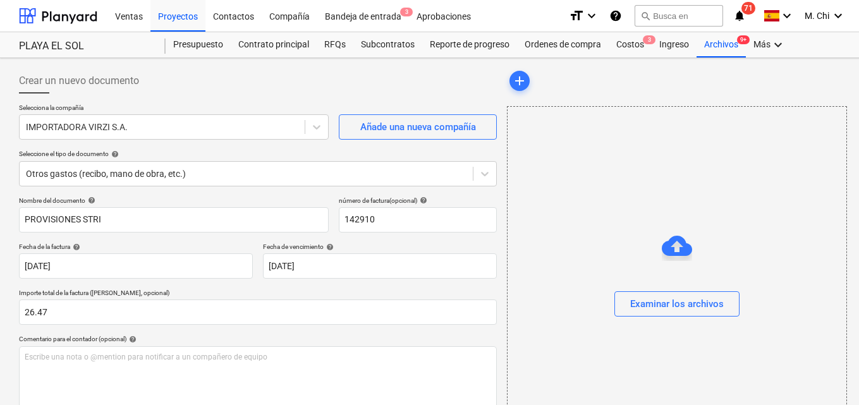
click at [110, 341] on div "Comentario para el contador (opcional) help" at bounding box center [258, 339] width 478 height 8
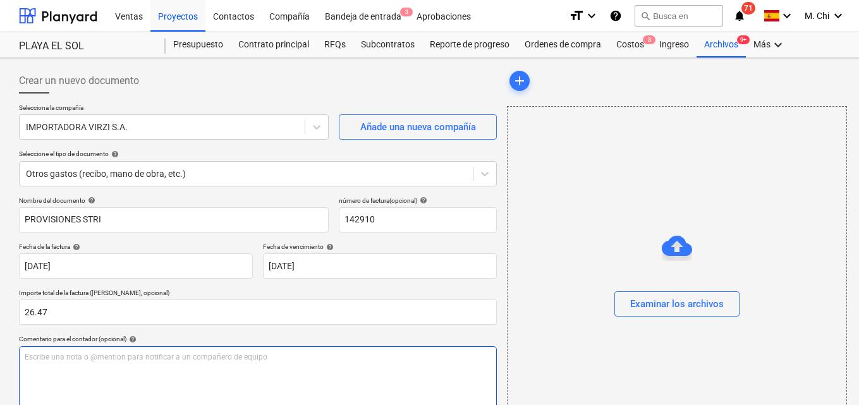
click at [96, 371] on div "Escribe una nota o @mention para notificar a un compañero de equipo ﻿" at bounding box center [258, 383] width 478 height 75
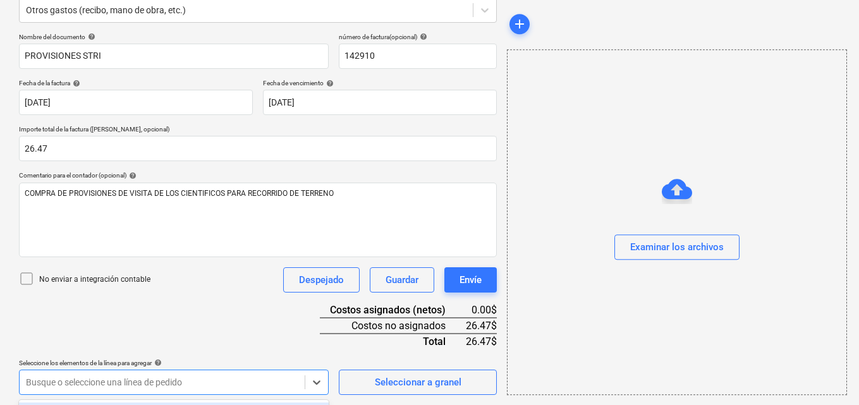
scroll to position [351, 0]
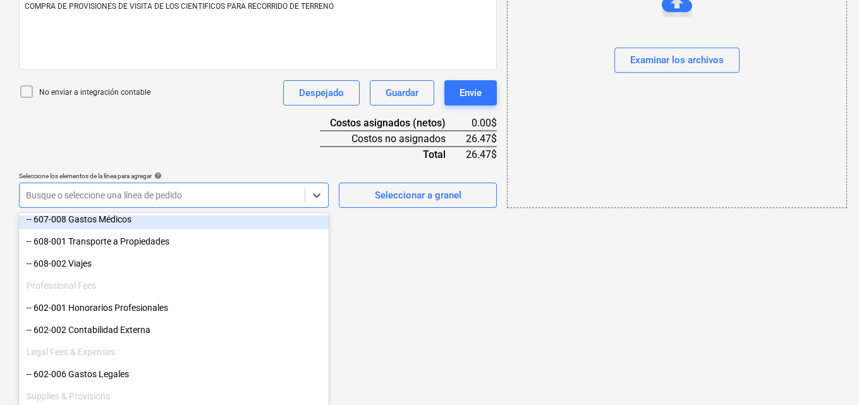
scroll to position [379, 0]
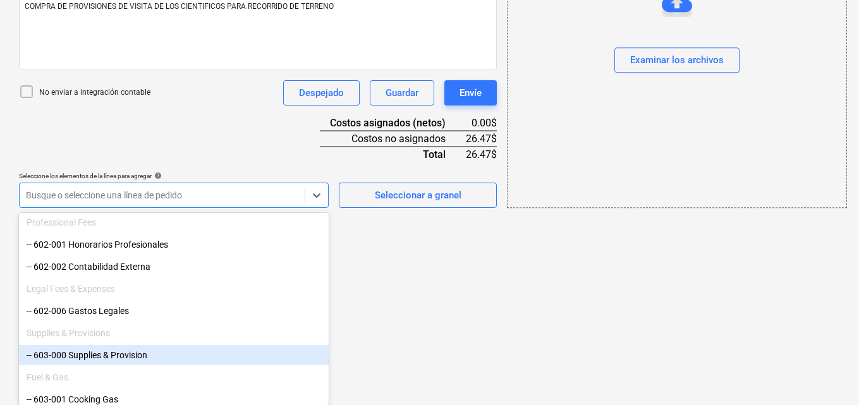
click at [68, 355] on div "-- 603-000 Supplies & Provision" at bounding box center [174, 355] width 310 height 20
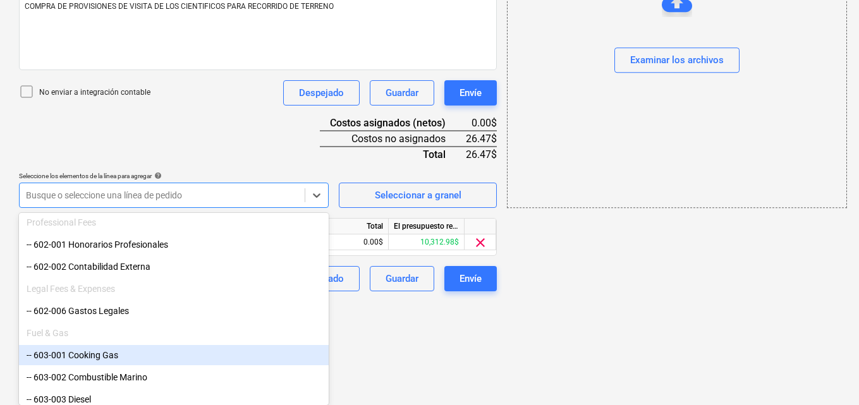
click at [659, 278] on div "add Examinar los archivos" at bounding box center [676, 4] width 349 height 584
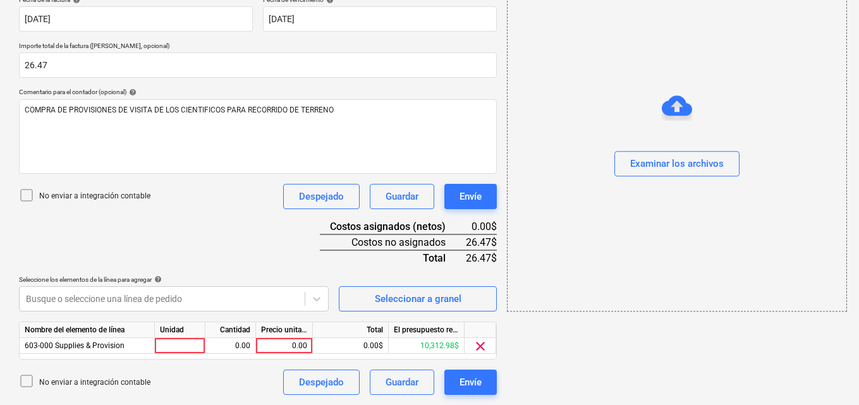
scroll to position [247, 0]
click at [185, 342] on div at bounding box center [180, 346] width 51 height 16
type input "1"
click at [241, 339] on div "0.00" at bounding box center [231, 346] width 40 height 16
type input "1"
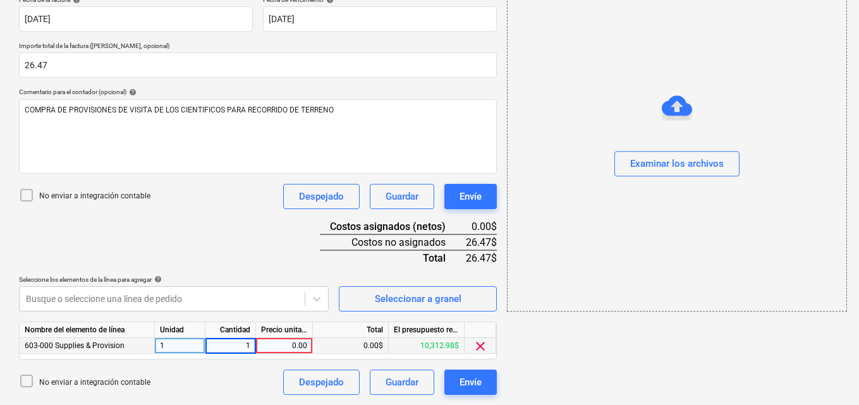
click at [284, 342] on div "0.00" at bounding box center [284, 346] width 46 height 16
type input "26.47"
click at [700, 379] on div "add Examinar los archivos" at bounding box center [676, 108] width 349 height 584
click at [681, 160] on div "Examinar los archivos" at bounding box center [677, 164] width 94 height 16
click at [654, 162] on div "Examinar los archivos" at bounding box center [677, 164] width 94 height 16
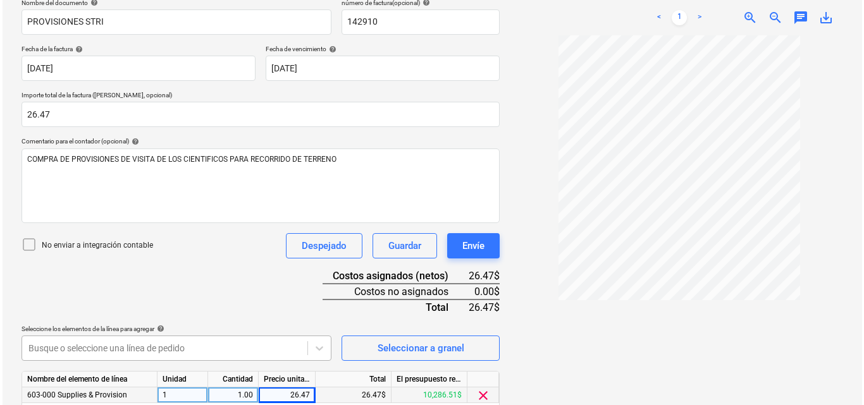
scroll to position [247, 0]
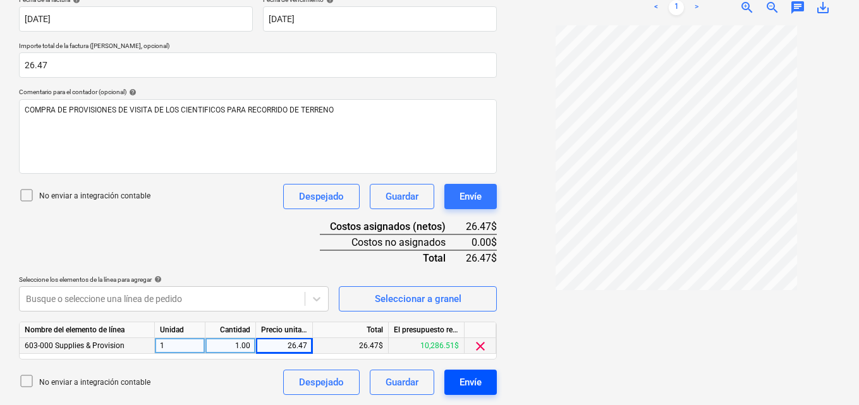
click at [457, 380] on button "Envíe" at bounding box center [470, 382] width 52 height 25
